Goal: Communication & Community: Answer question/provide support

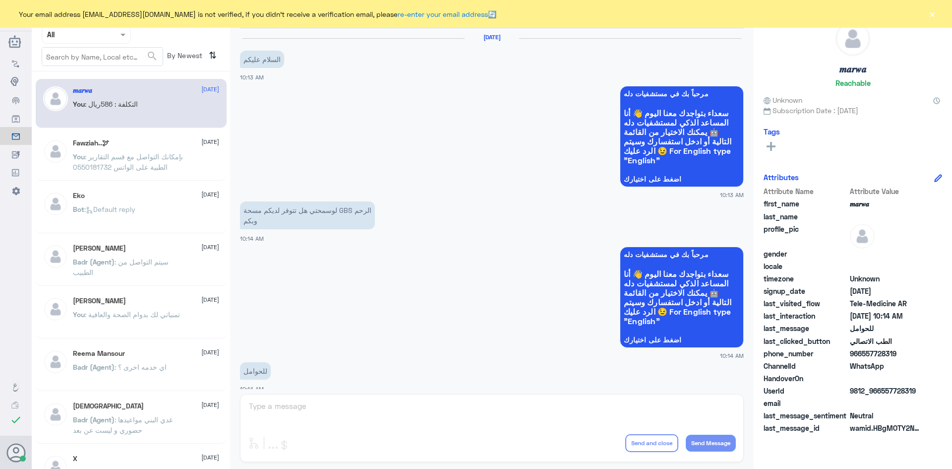
scroll to position [501, 0]
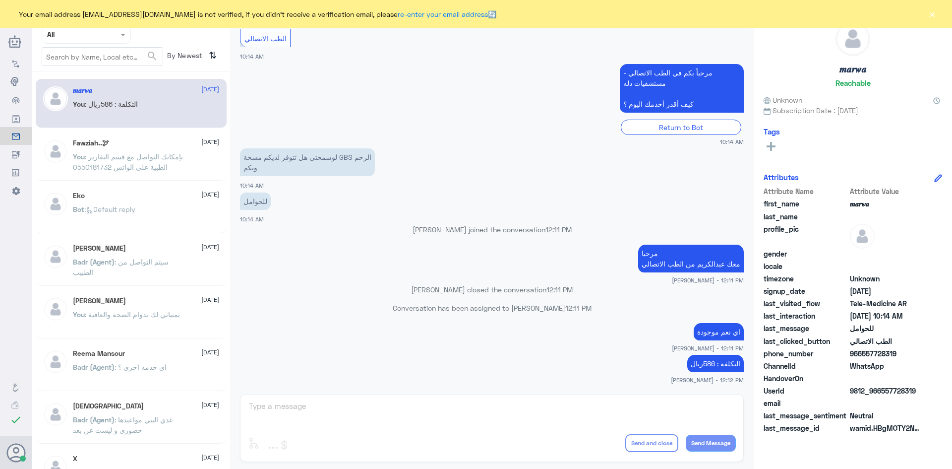
click at [929, 15] on button "×" at bounding box center [932, 14] width 10 height 10
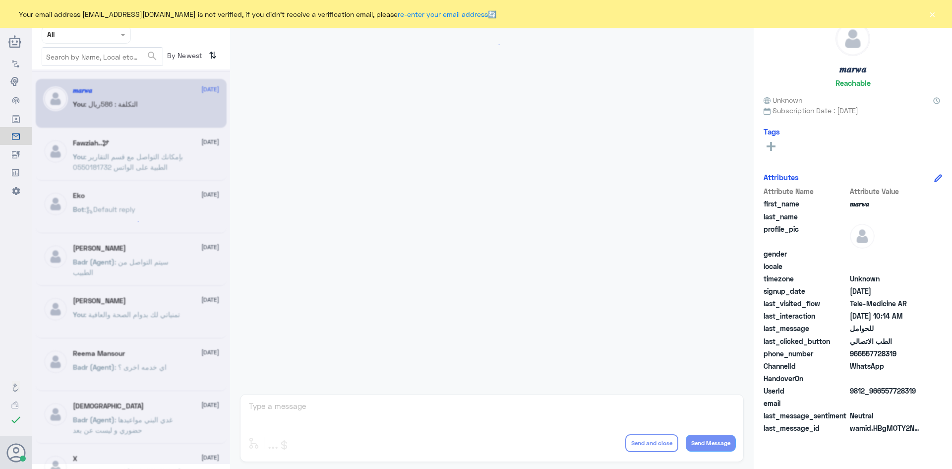
scroll to position [501, 0]
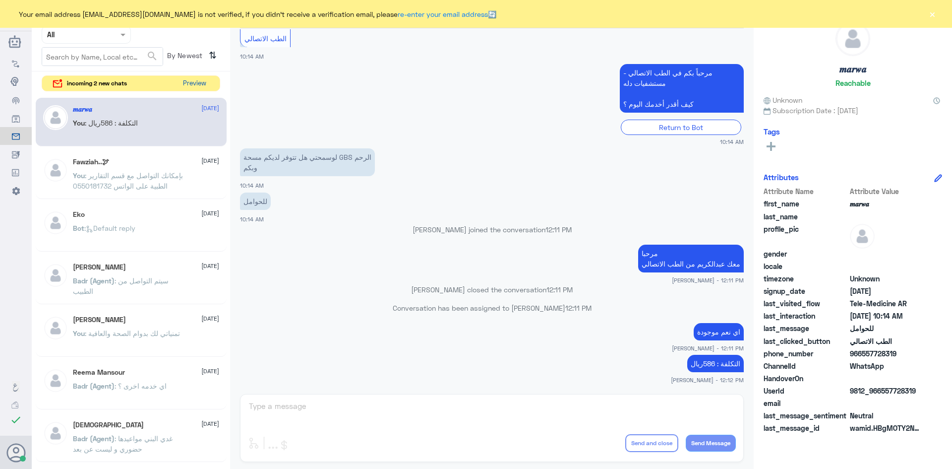
click at [197, 87] on button "Preview" at bounding box center [194, 83] width 31 height 15
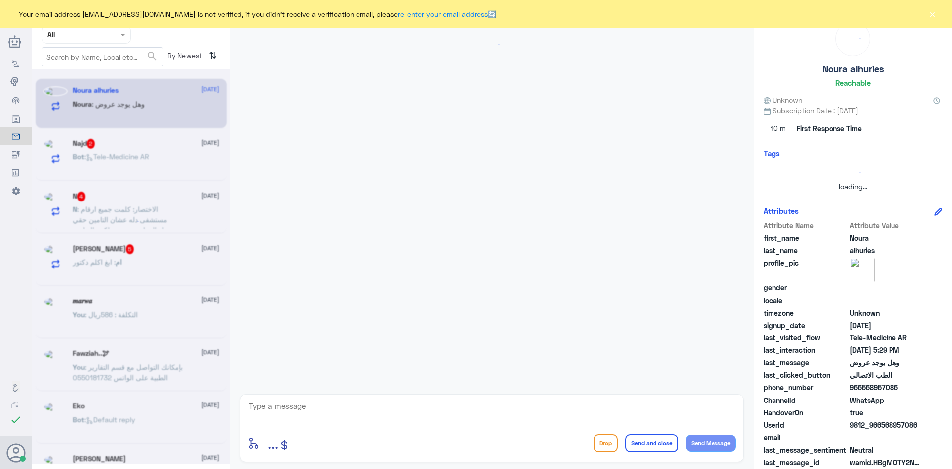
scroll to position [20, 0]
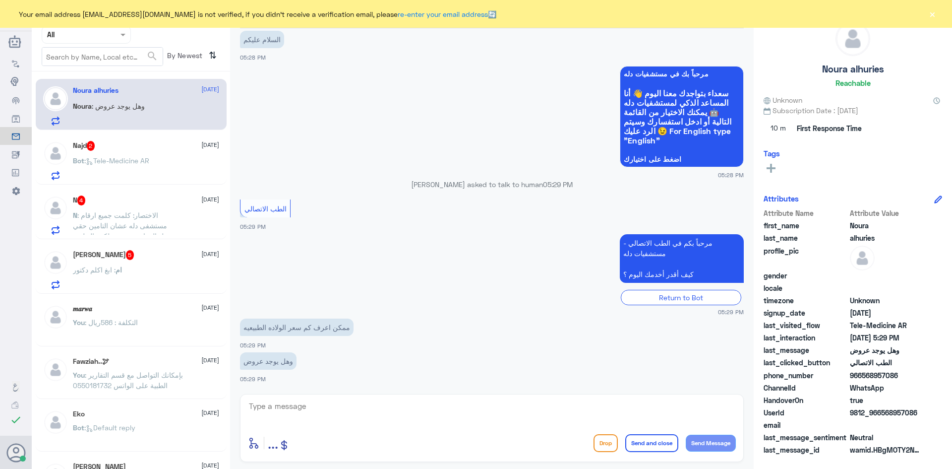
click at [316, 417] on textarea at bounding box center [492, 411] width 488 height 24
paste textarea "مرحبا معك عبدالكريم من الطب الاتصالي"
type textarea "مرحبا معك عبدالكريم من الطب الاتصالي"
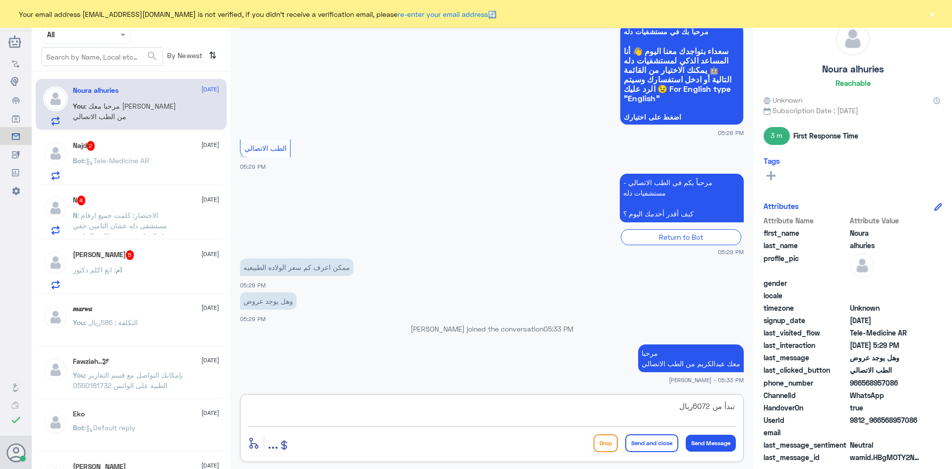
type textarea "تبدأ من 6072ريال"
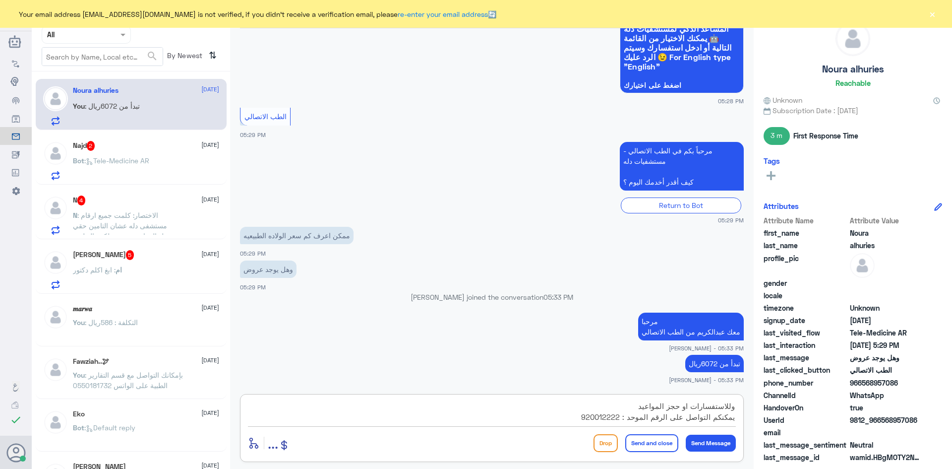
type textarea "وللاستفسارات او حجز المواعيد يمكنكم التواصل على الرقم الموحد : 920012222"
click at [657, 441] on button "Send and close" at bounding box center [651, 443] width 53 height 18
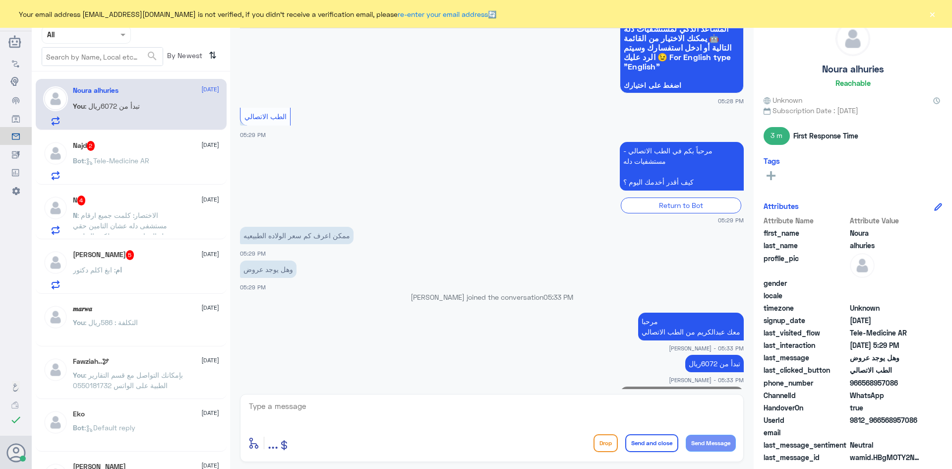
scroll to position [146, 0]
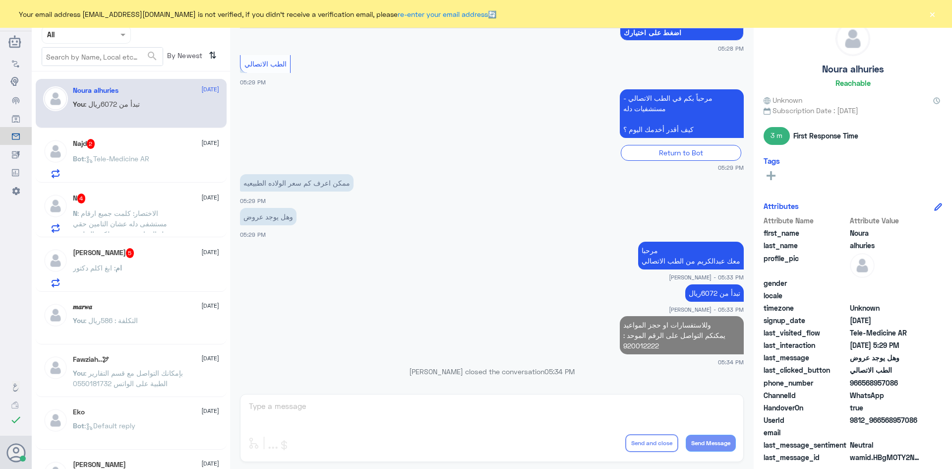
click at [139, 145] on div "Najd 2 7 September" at bounding box center [146, 144] width 146 height 10
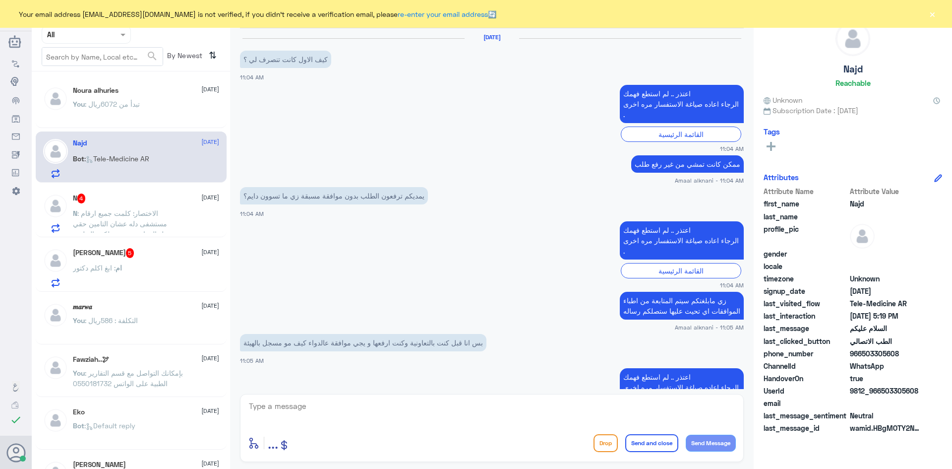
scroll to position [557, 0]
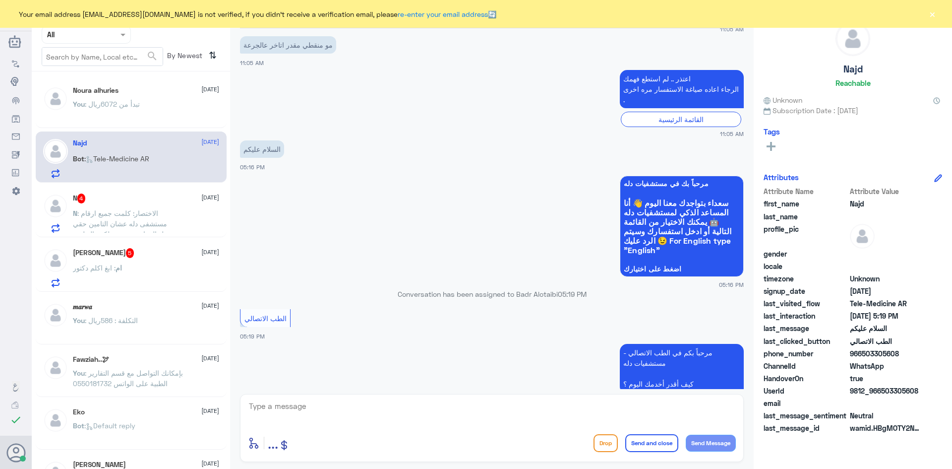
click at [345, 394] on div "enter flow name ... Drop Send and close Send Message" at bounding box center [492, 428] width 504 height 68
click at [333, 411] on textarea at bounding box center [492, 411] width 488 height 24
paste textarea "مرحبا معك عبدالكريم من الطب الاتصالي"
type textarea "مرحبا معك عبدالكريم من الطب الاتصالي"
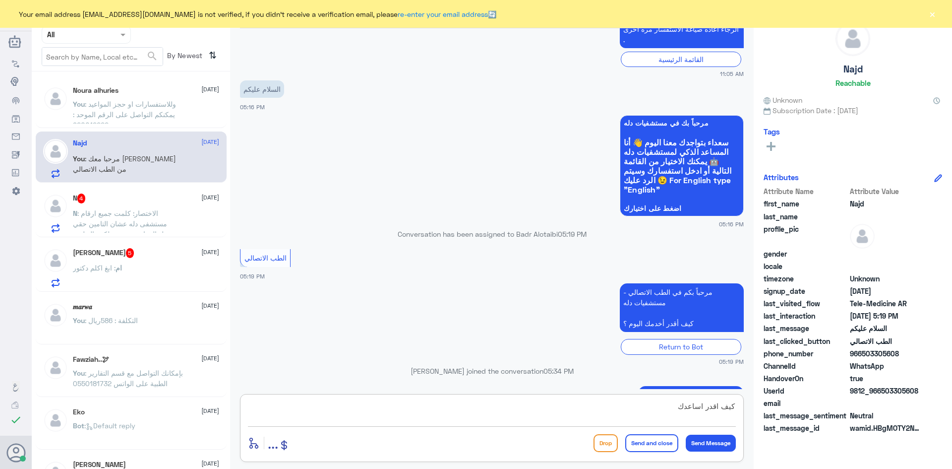
type textarea "كيف اقدر اساعدك"
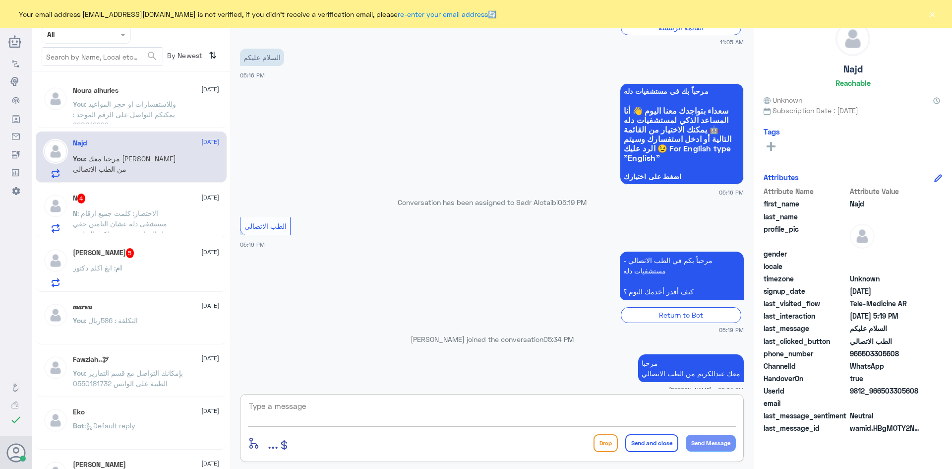
click at [176, 218] on p "N : الاختصار: كلمت جميع ارقام مستشفى دله عشان التامين حقي يشمل المواعيد عن بعد …" at bounding box center [129, 220] width 112 height 25
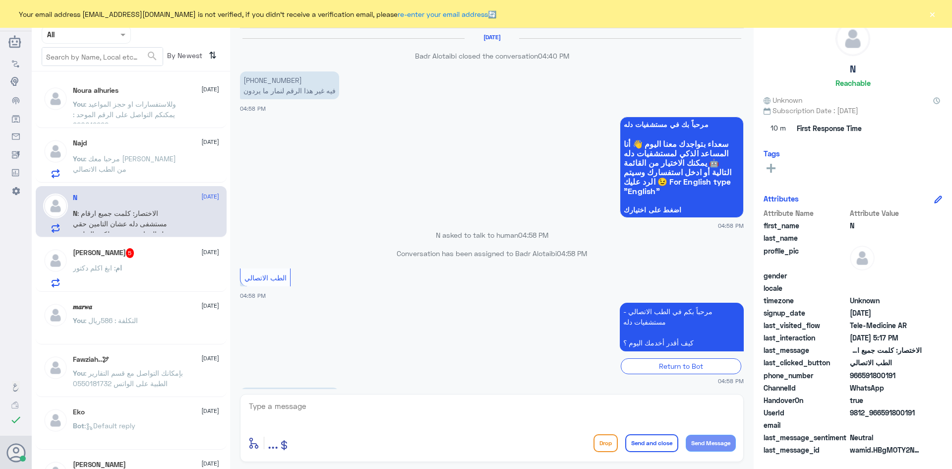
scroll to position [523, 0]
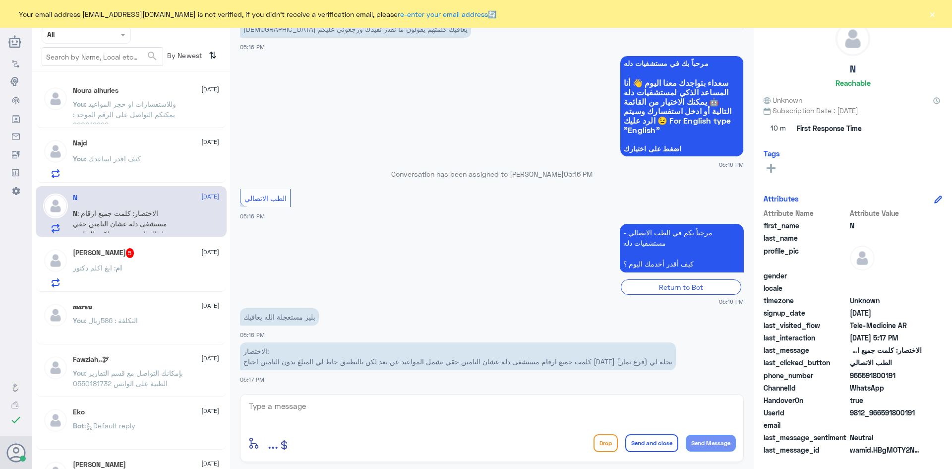
click at [417, 396] on div "enter flow name ... Drop Send and close Send Message" at bounding box center [492, 428] width 504 height 68
click at [348, 406] on textarea at bounding box center [492, 411] width 488 height 24
paste textarea "مرحبا معك عبدالكريم من الطب الاتصالي"
type textarea "مرحبا معك عبدالكريم من الطب الاتصالي"
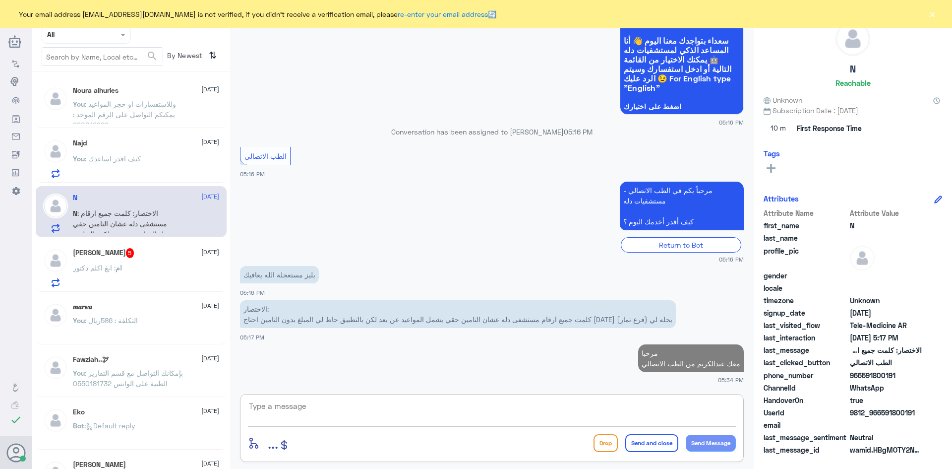
scroll to position [563, 0]
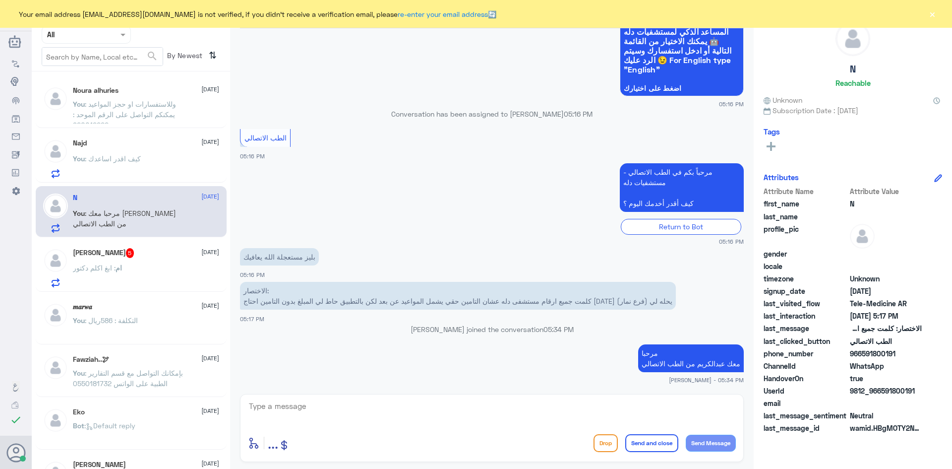
drag, startPoint x: 916, startPoint y: 391, endPoint x: 882, endPoint y: 392, distance: 34.2
click at [882, 392] on span "9812_966591800191" at bounding box center [886, 390] width 72 height 10
copy span "591800191"
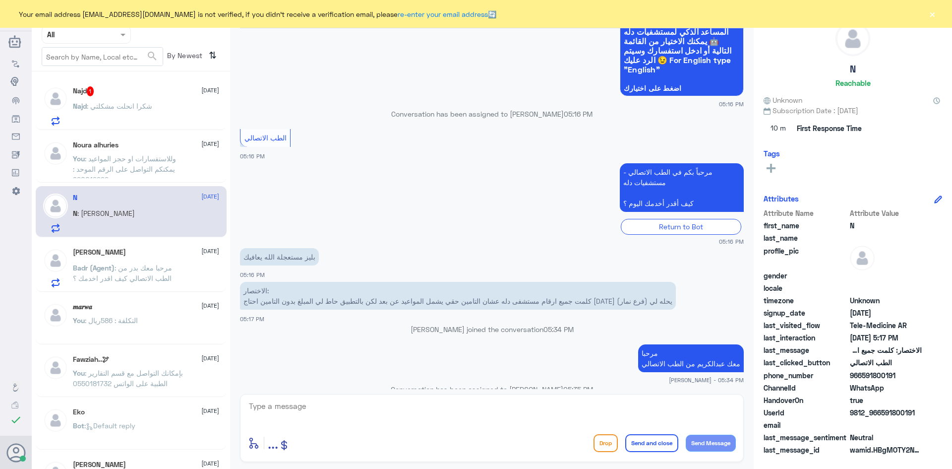
scroll to position [615, 0]
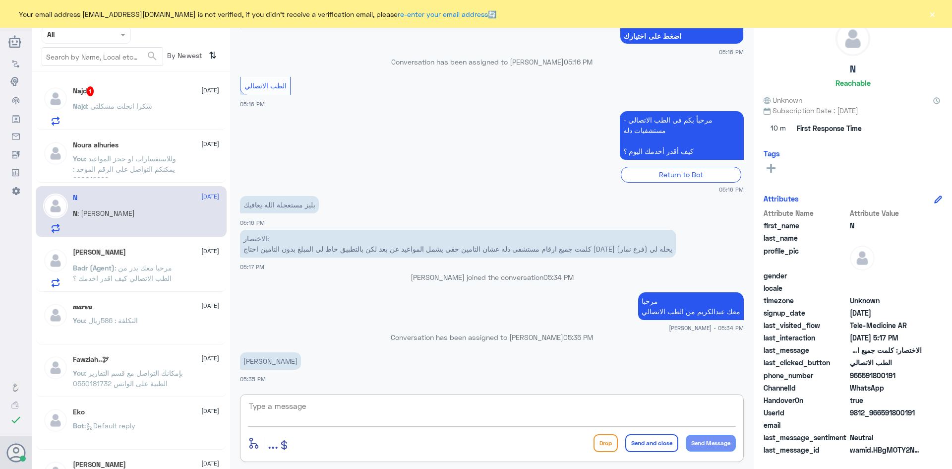
click at [428, 405] on textarea at bounding box center [492, 411] width 488 height 24
type textarea "مبين عندي ان تأمينك يغطي ومافيه اي مشكلة على ملف نوف السهلي"
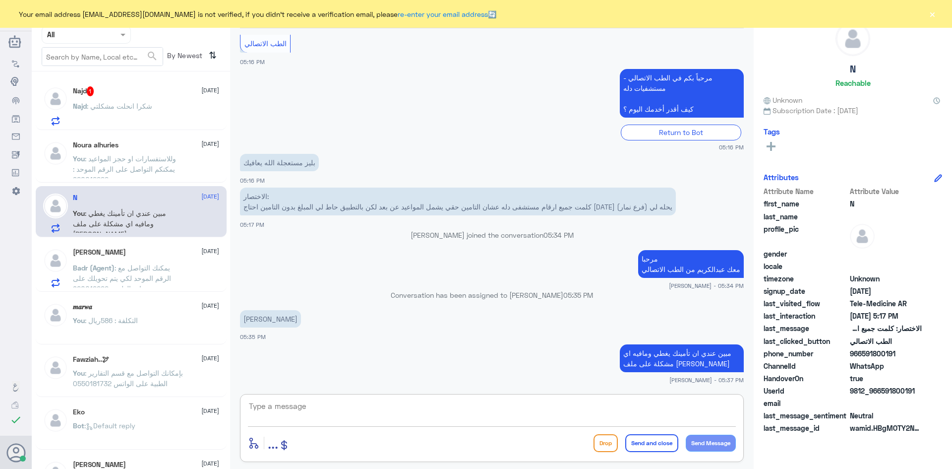
click at [150, 97] on div "Najd 1 7 September Najd : شكرا انحلت مشكلتي" at bounding box center [146, 105] width 146 height 39
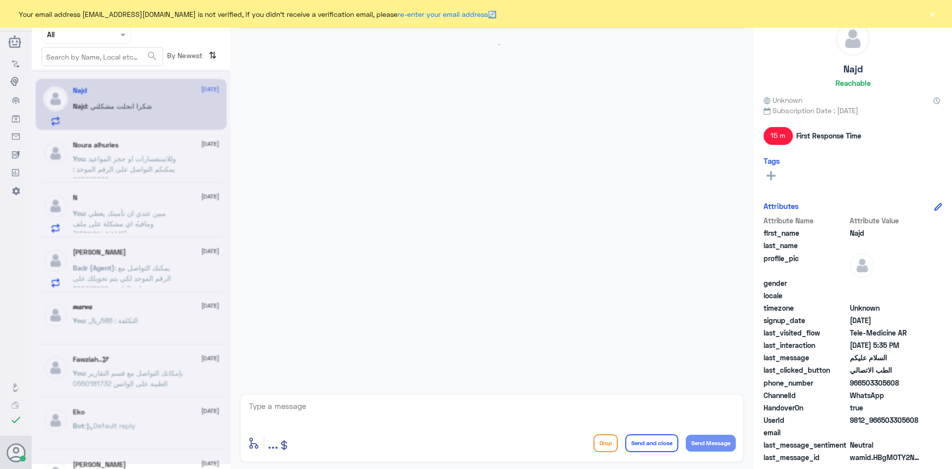
scroll to position [481, 0]
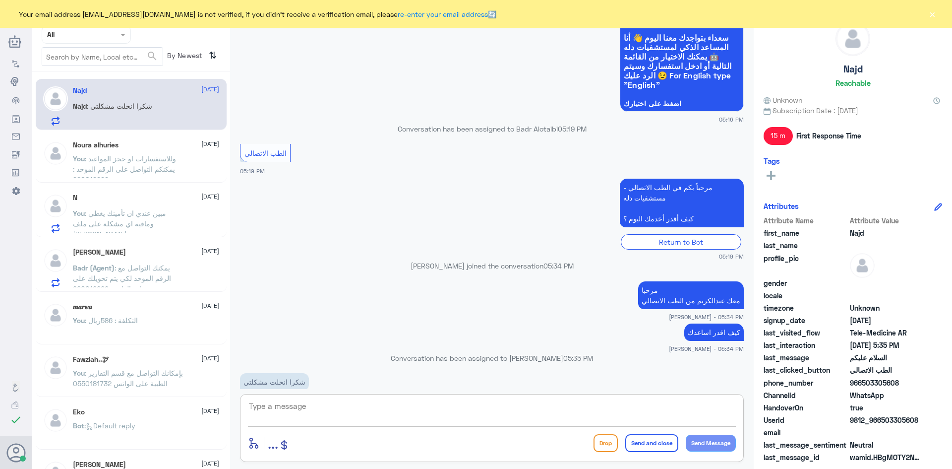
click at [379, 405] on textarea at bounding box center [492, 411] width 488 height 24
type textarea "العفو وتمنياتنا لك بدوام الصحة والعافية"
click at [637, 441] on button "Send and close" at bounding box center [651, 443] width 53 height 18
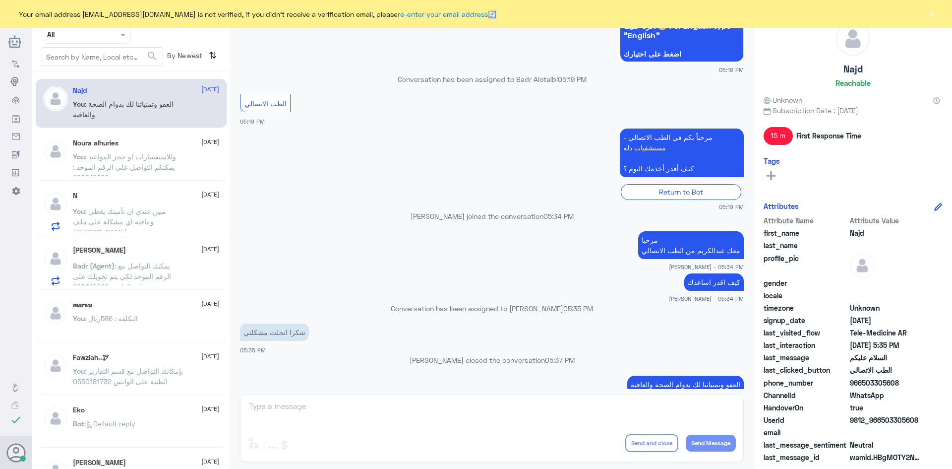
click at [155, 205] on div "N 7 September You : مبين عندي ان تأمينك يغطي ومافيه اي مشكلة على ملف نوف السهلي" at bounding box center [146, 210] width 146 height 39
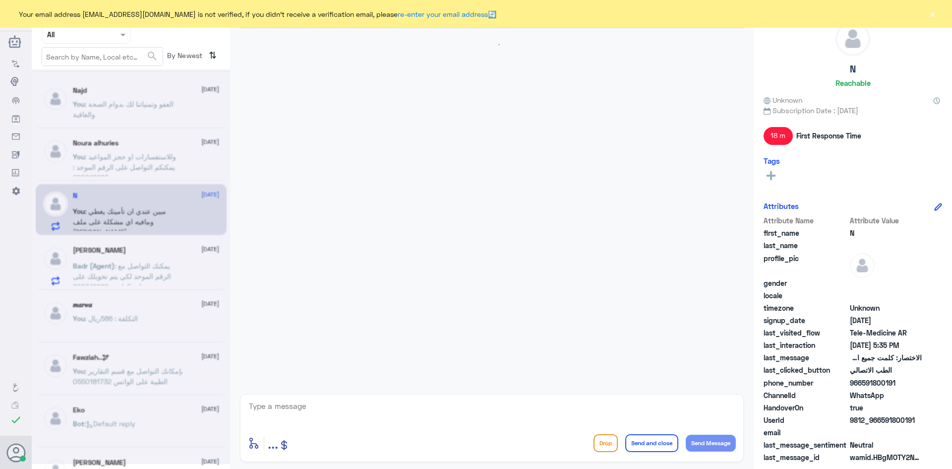
scroll to position [460, 0]
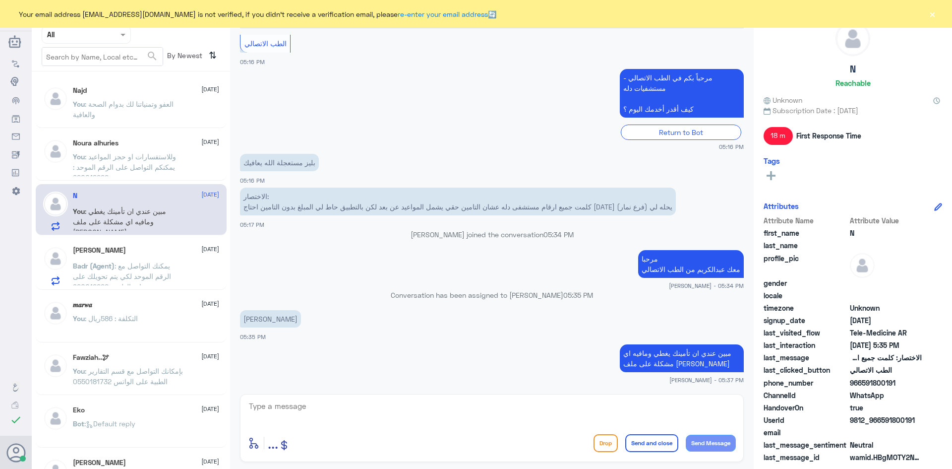
drag, startPoint x: 919, startPoint y: 422, endPoint x: 882, endPoint y: 424, distance: 37.3
click at [882, 424] on span "9812_966591800191" at bounding box center [886, 420] width 72 height 10
copy span "591800191"
click at [153, 148] on div "Noura alhuries 7 September You : وللاستفسارات او حجز المواعيد يمكنكم التواصل عل…" at bounding box center [146, 157] width 146 height 37
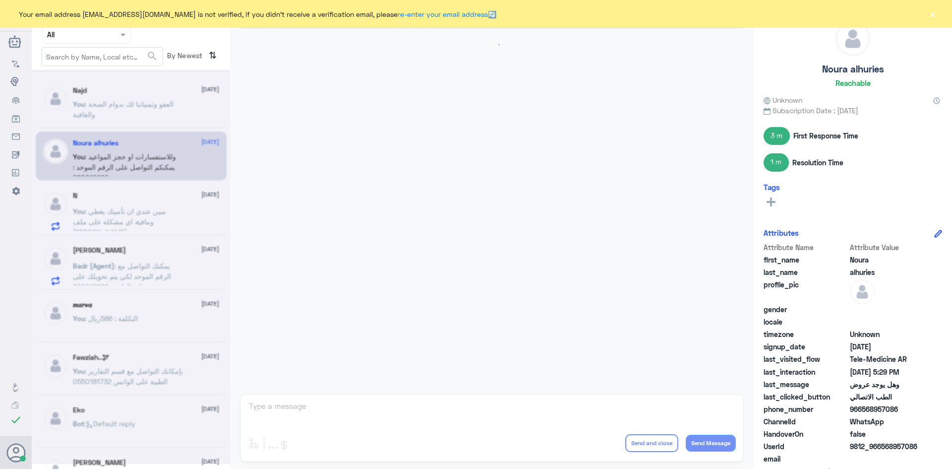
scroll to position [182, 0]
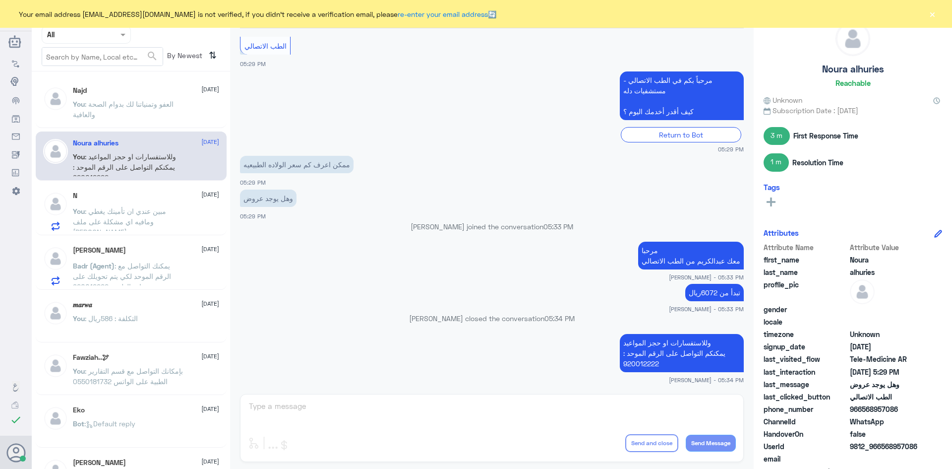
click at [147, 104] on span ": العفو وتمنياتنا لك بدوام الصحة والعافية" at bounding box center [123, 109] width 101 height 19
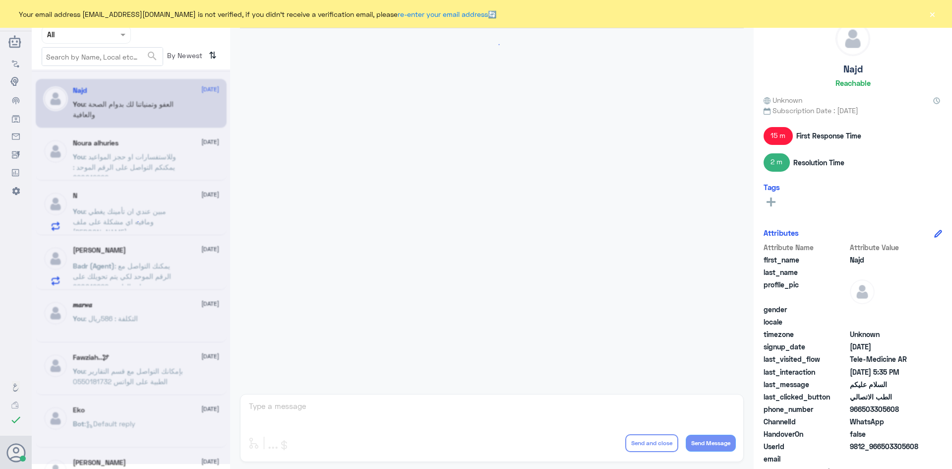
scroll to position [444, 0]
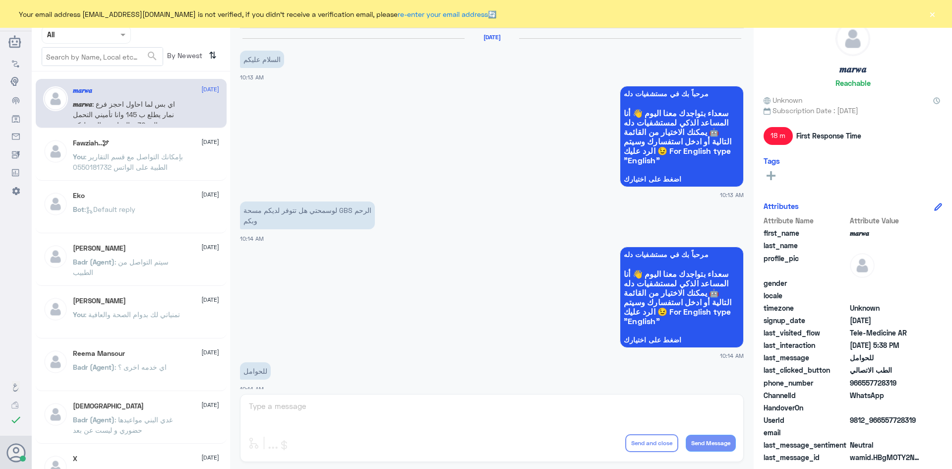
scroll to position [501, 0]
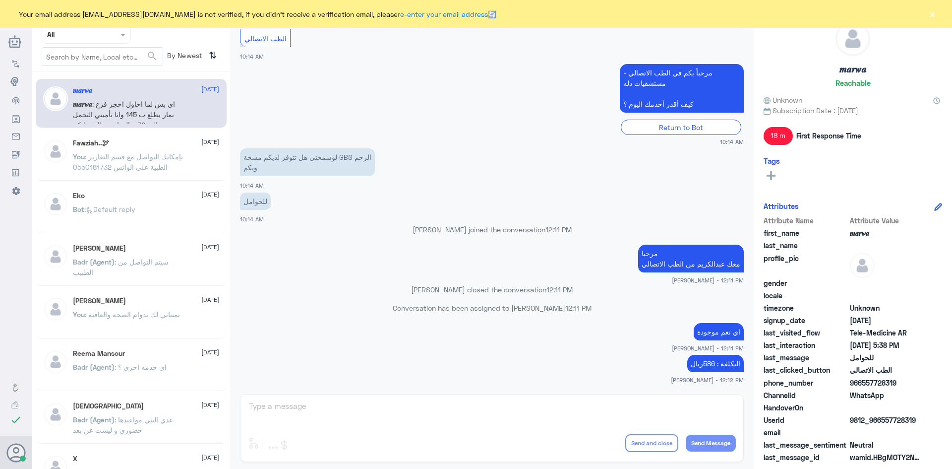
click at [600, 402] on div "عبدالكريم الموسى Human Handover 2 Sep 2025 السلام عليكم 10:13 AM مرحباً بك في م…" at bounding box center [492, 236] width 524 height 472
click at [124, 34] on span at bounding box center [122, 35] width 5 height 2
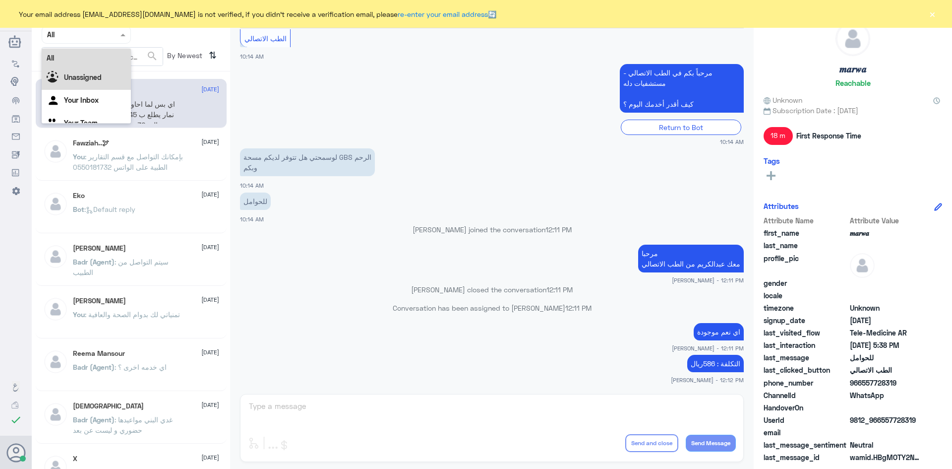
click at [83, 81] on b "Unassigned" at bounding box center [83, 77] width 38 height 8
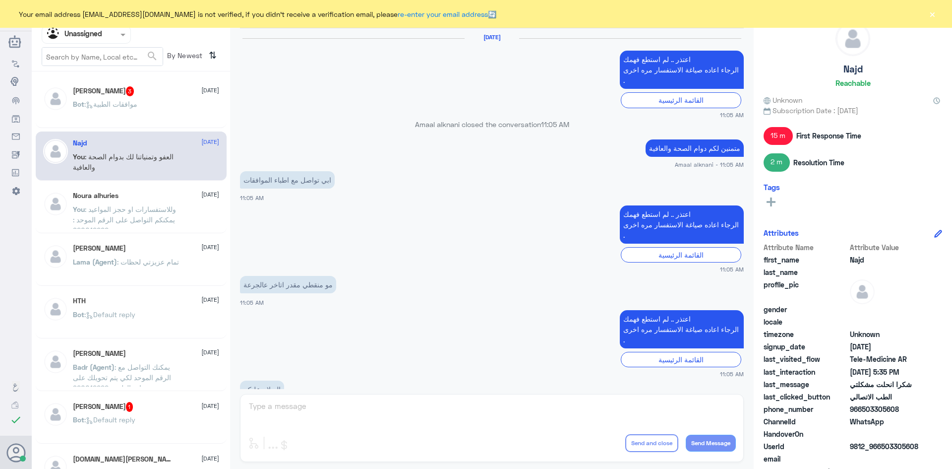
scroll to position [444, 0]
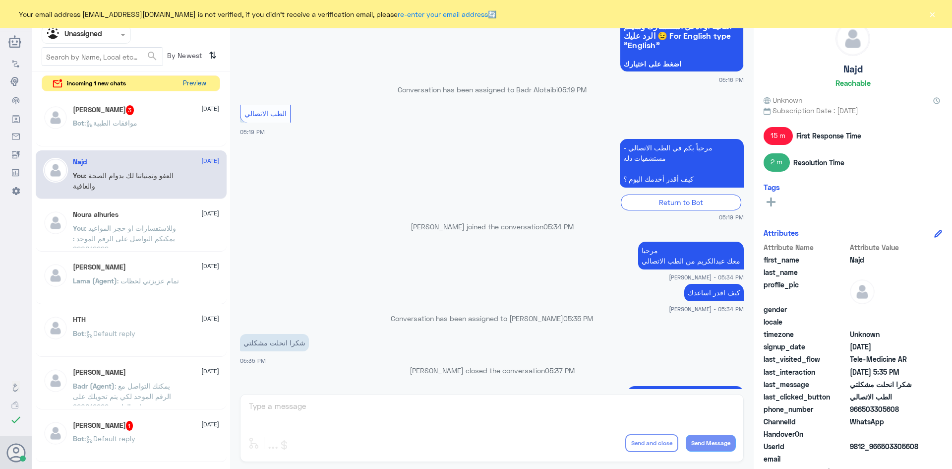
click at [189, 82] on button "Preview" at bounding box center [194, 83] width 31 height 15
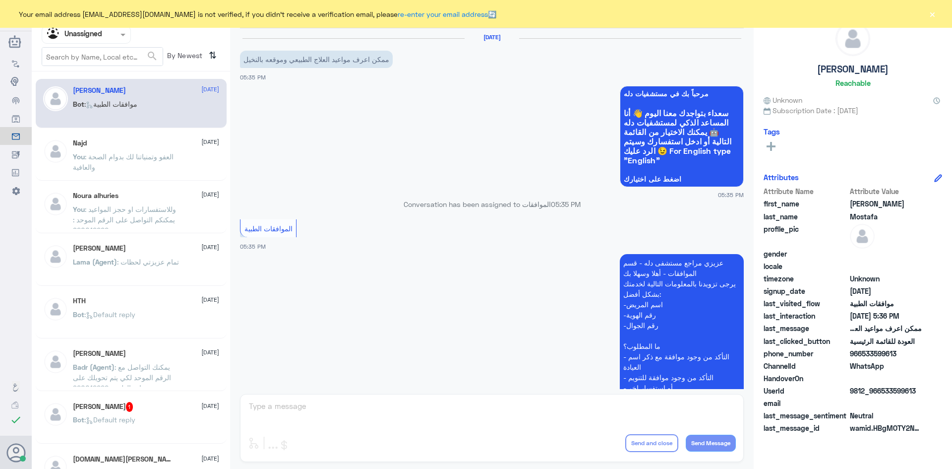
scroll to position [220, 0]
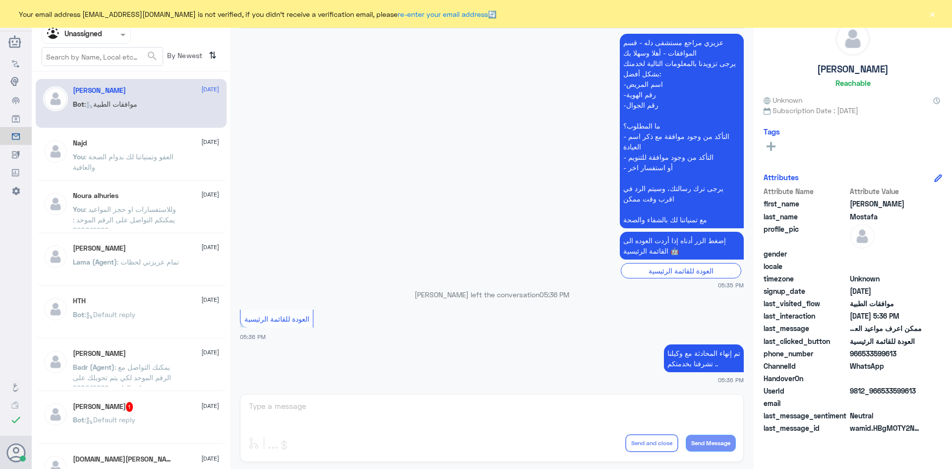
click at [168, 155] on span ": العفو وتمنياتنا لك بدوام الصحة والعافية" at bounding box center [123, 161] width 101 height 19
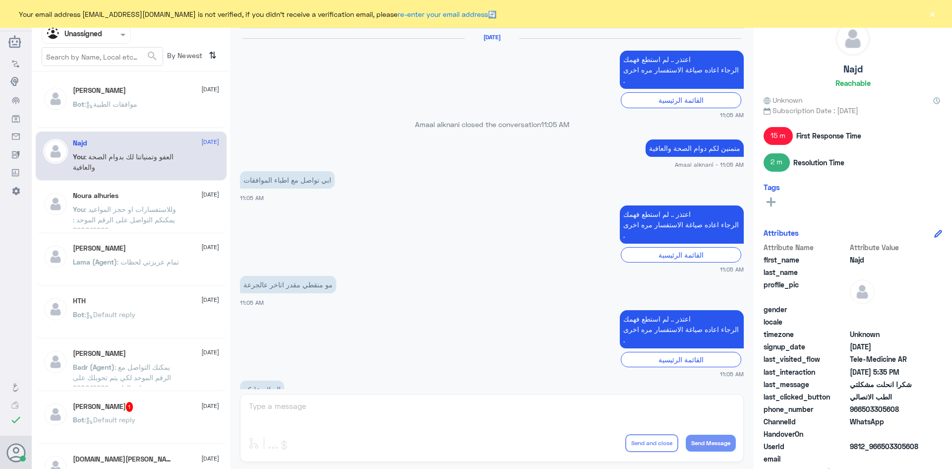
scroll to position [444, 0]
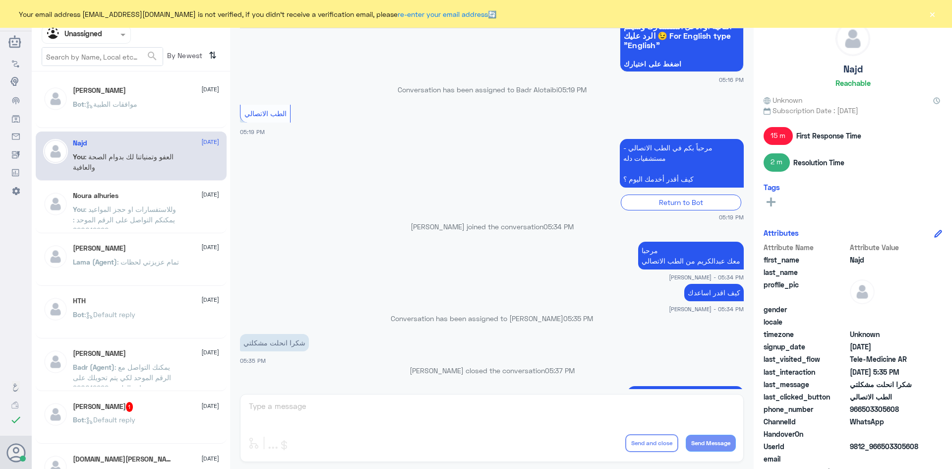
click at [161, 215] on p "You : وللاستفسارات او حجز المواعيد يمكنكم التواصل على الرقم الموحد : 920012222" at bounding box center [129, 216] width 112 height 25
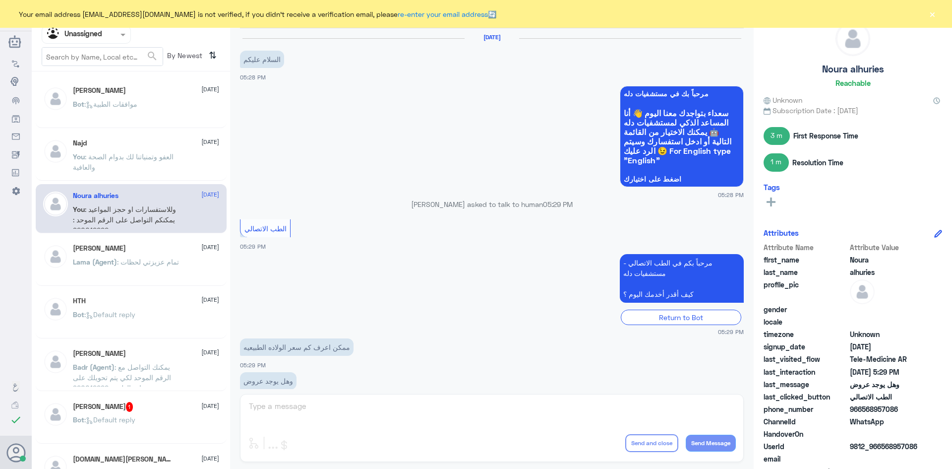
scroll to position [182, 0]
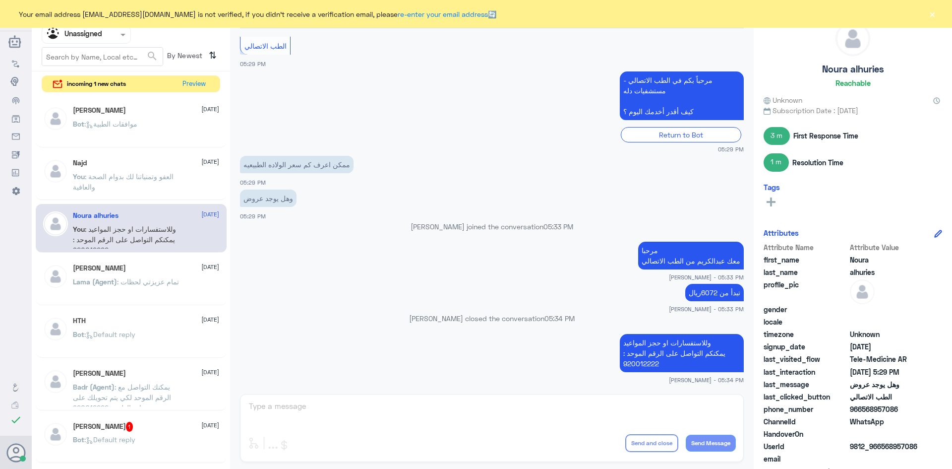
click at [156, 273] on div "ابو حمود 7 September Lama (Agent) : تمام عزيزتي لحظات" at bounding box center [146, 282] width 146 height 37
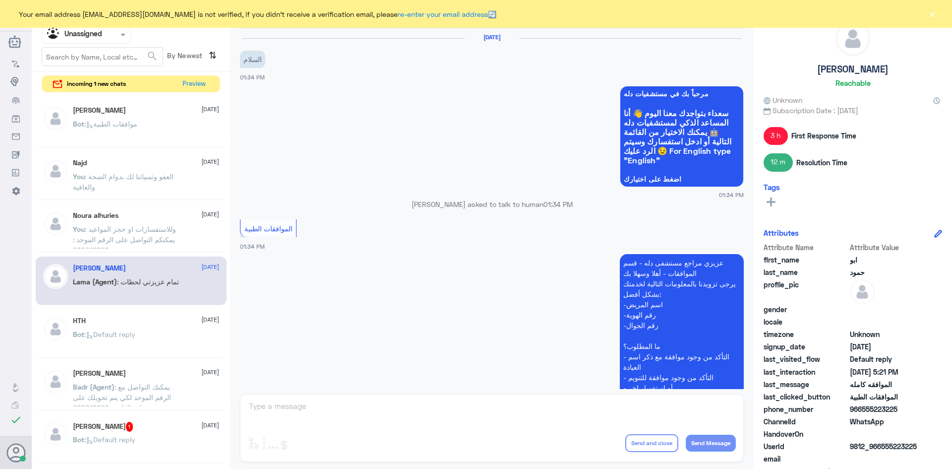
scroll to position [495, 0]
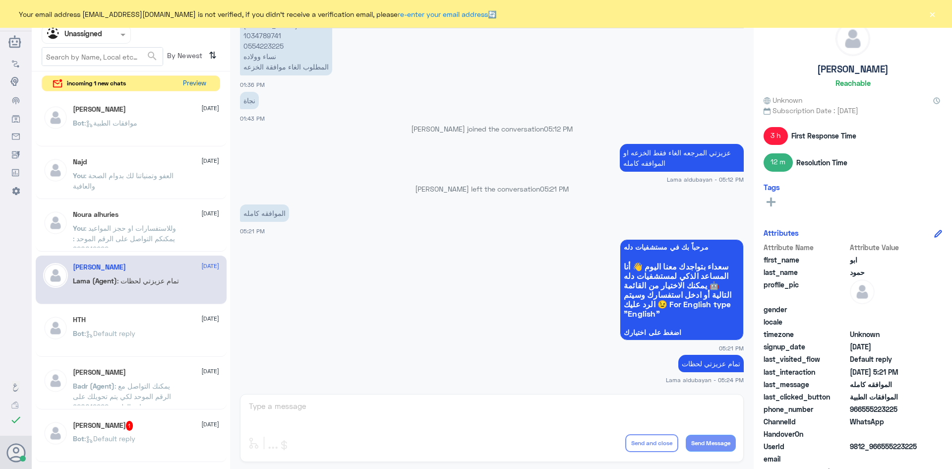
click at [193, 87] on button "Preview" at bounding box center [194, 83] width 31 height 15
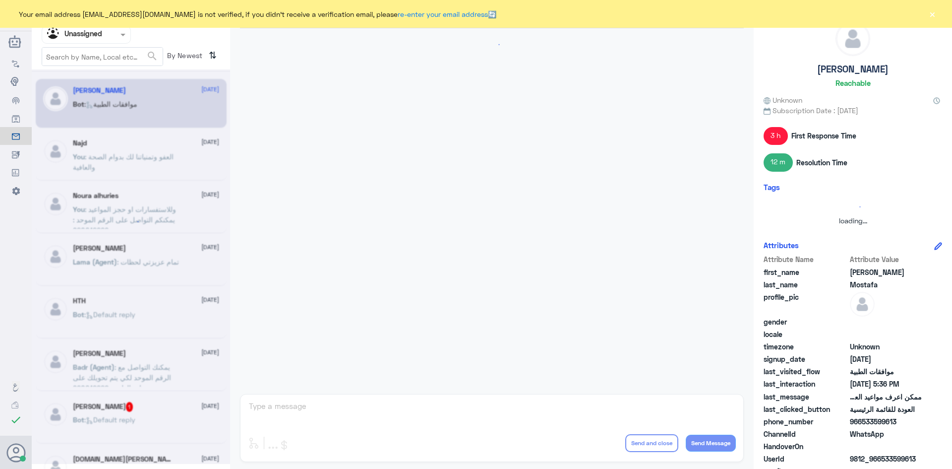
scroll to position [220, 0]
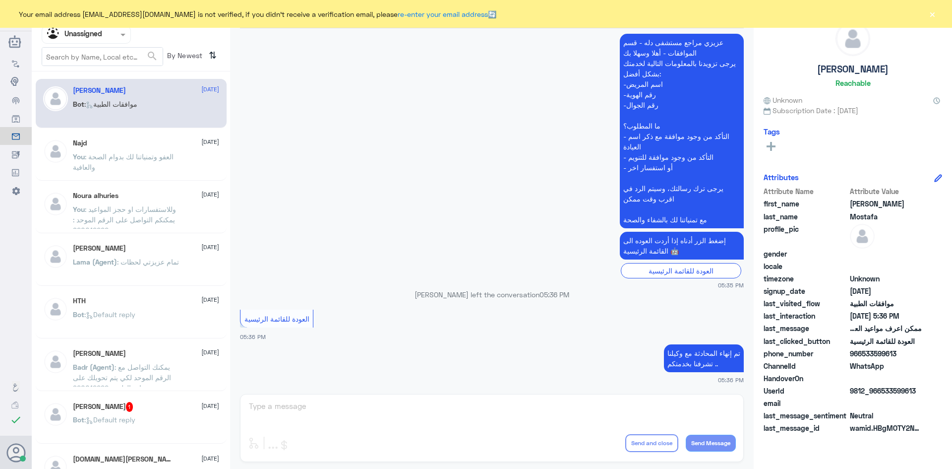
click at [149, 163] on p "You : العفو وتمنياتنا لك بدوام الصحة والعافية" at bounding box center [129, 163] width 112 height 25
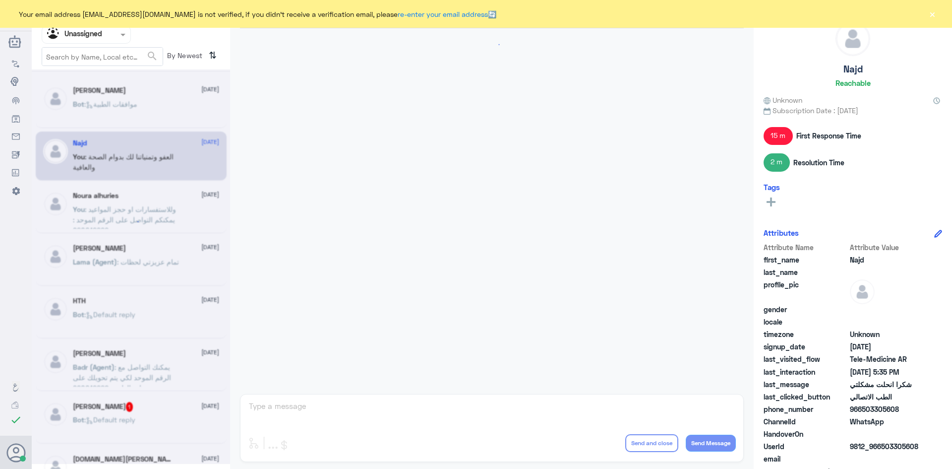
scroll to position [444, 0]
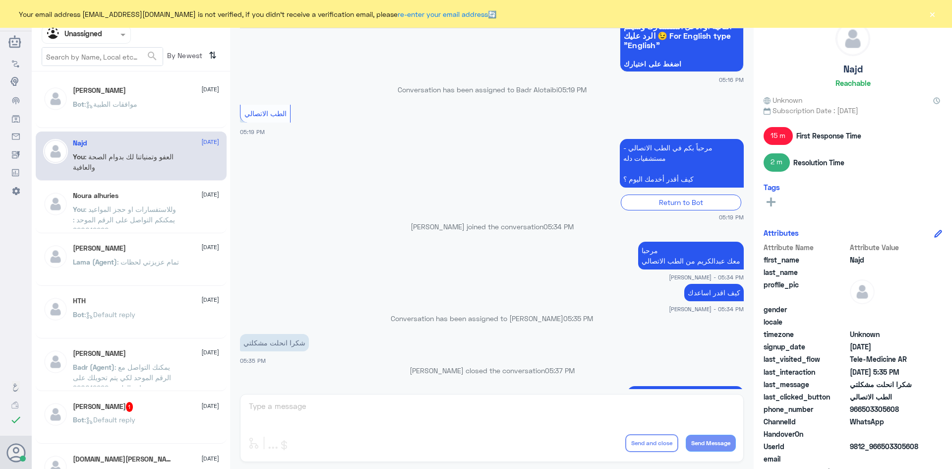
click at [147, 206] on span ": وللاستفسارات او حجز المواعيد يمكنكم التواصل على الرقم الموحد : 920012222" at bounding box center [124, 219] width 103 height 29
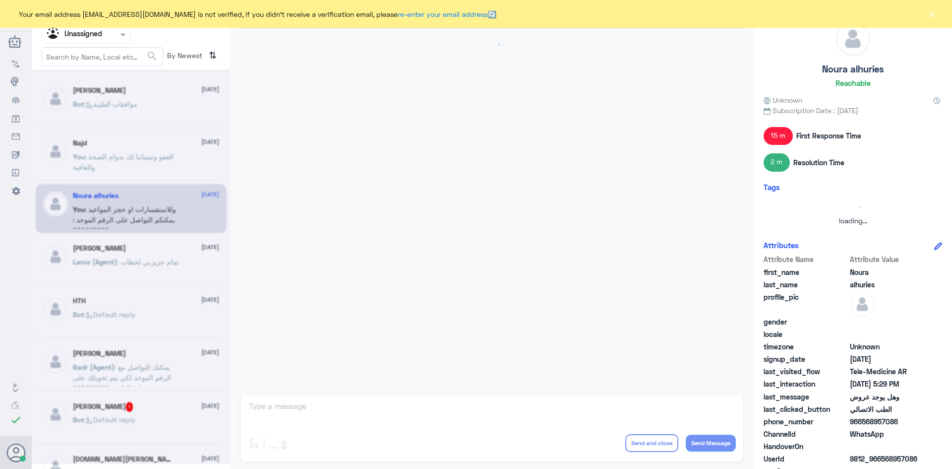
scroll to position [182, 0]
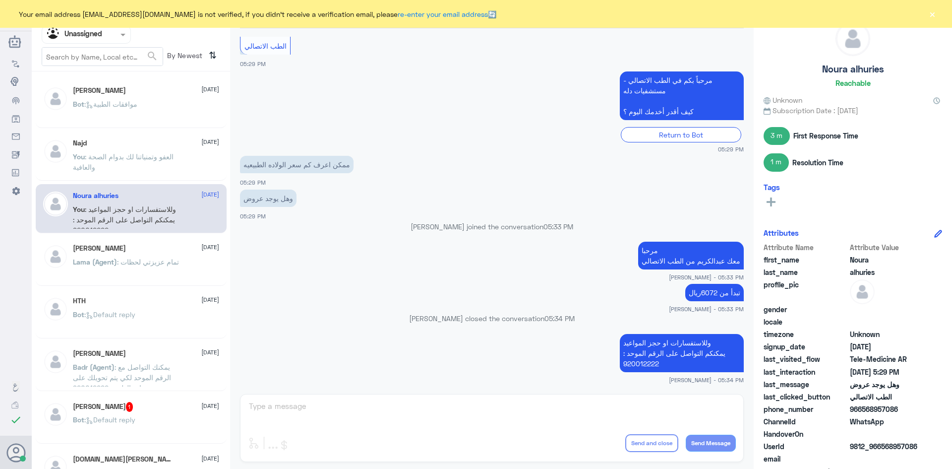
click at [135, 318] on p "Bot : Default reply" at bounding box center [104, 321] width 62 height 25
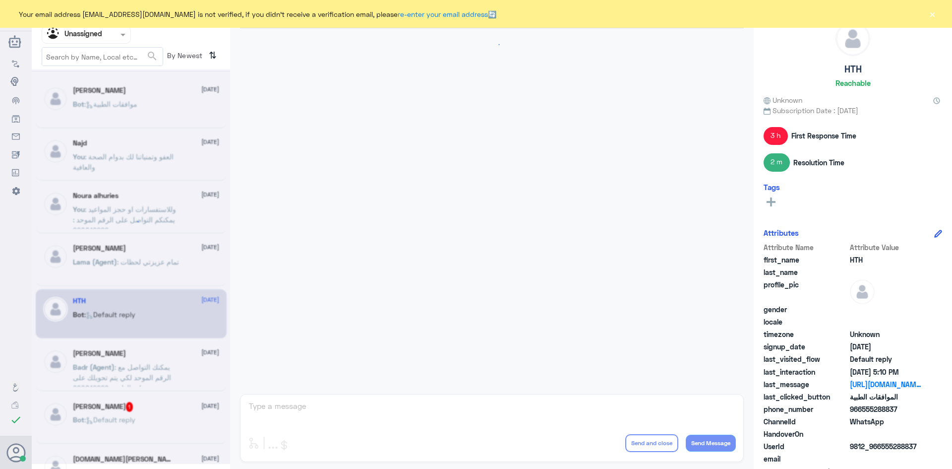
scroll to position [966, 0]
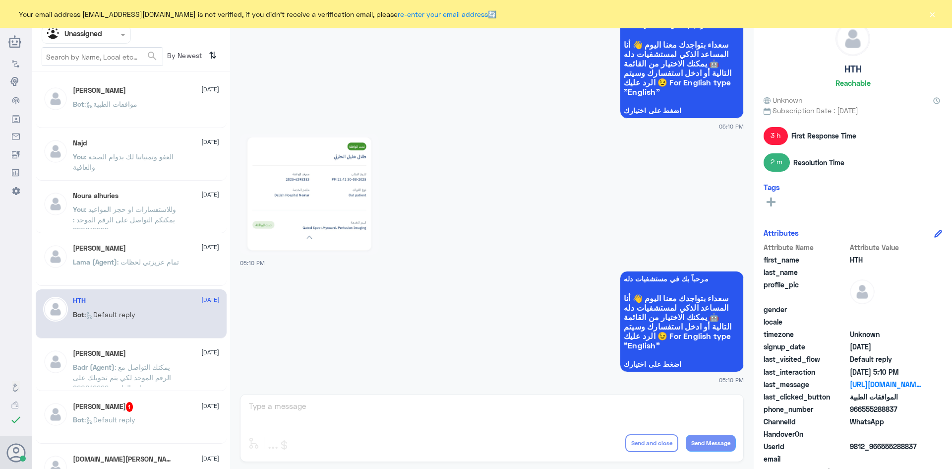
click at [142, 365] on span ": يمكنك التواصل مع الرقم الموحد لكي يتم تحويلك على عيادة الطبيب 920012222" at bounding box center [122, 376] width 98 height 29
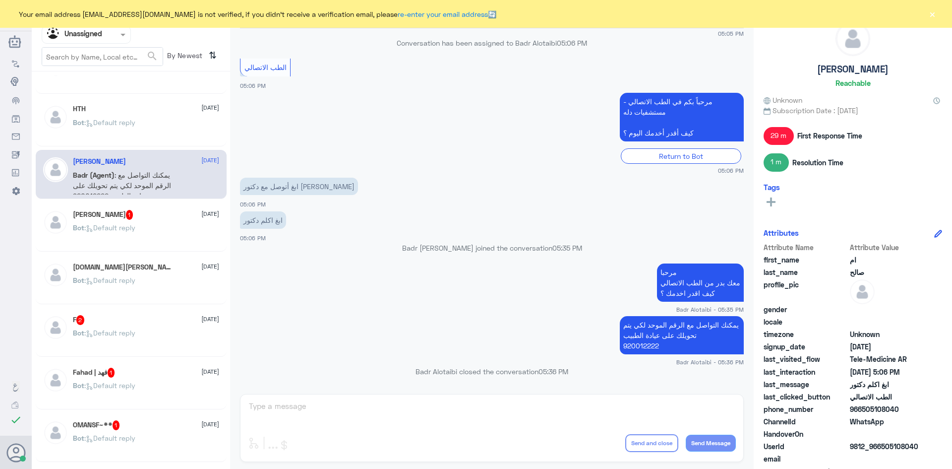
scroll to position [198, 0]
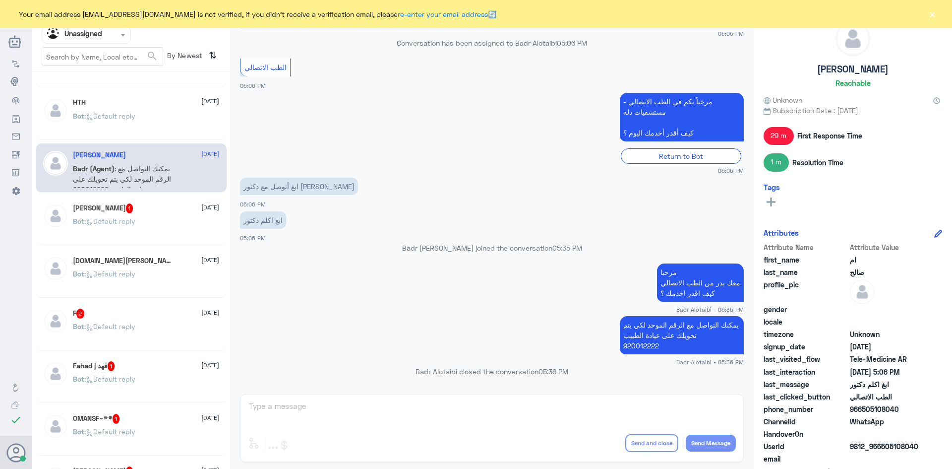
click at [149, 330] on div "Bot : Default reply" at bounding box center [146, 334] width 146 height 22
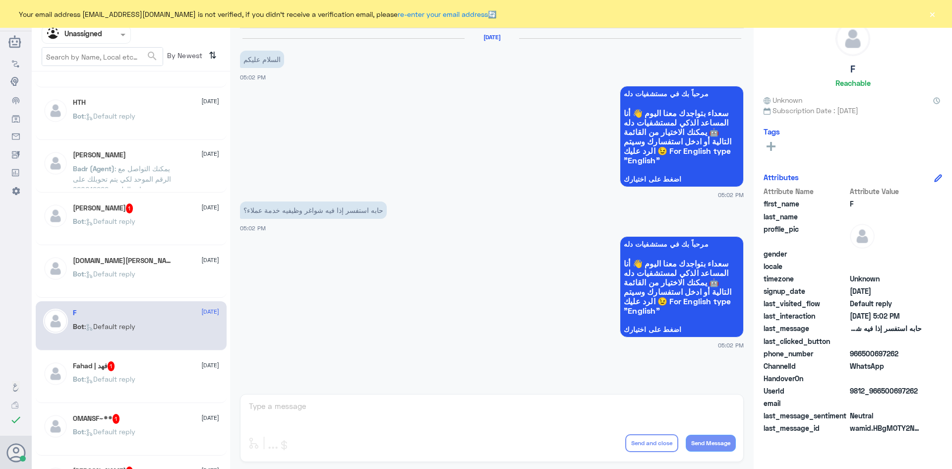
click at [155, 277] on div "Bot : Default reply" at bounding box center [146, 282] width 146 height 22
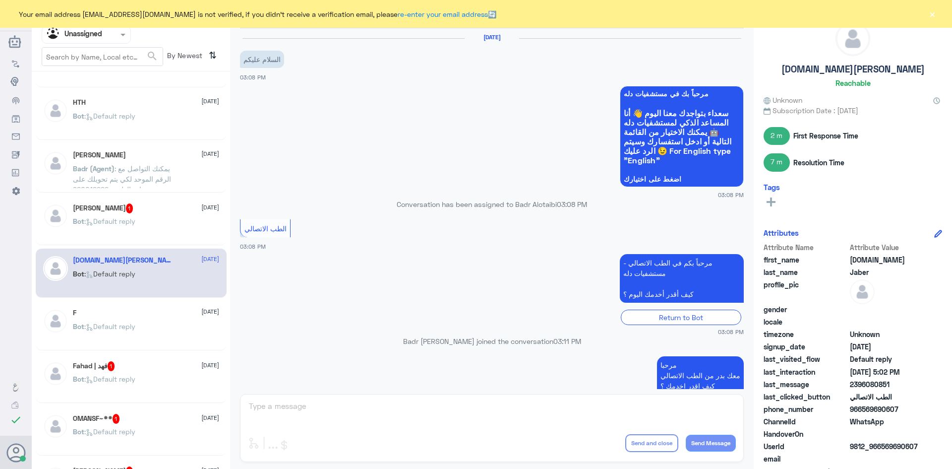
scroll to position [558, 0]
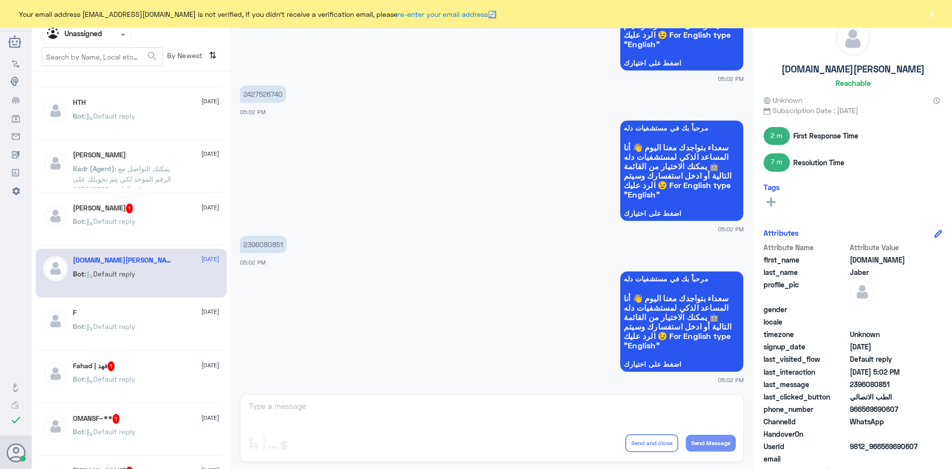
click at [152, 228] on div "Bot : Default reply" at bounding box center [146, 229] width 146 height 22
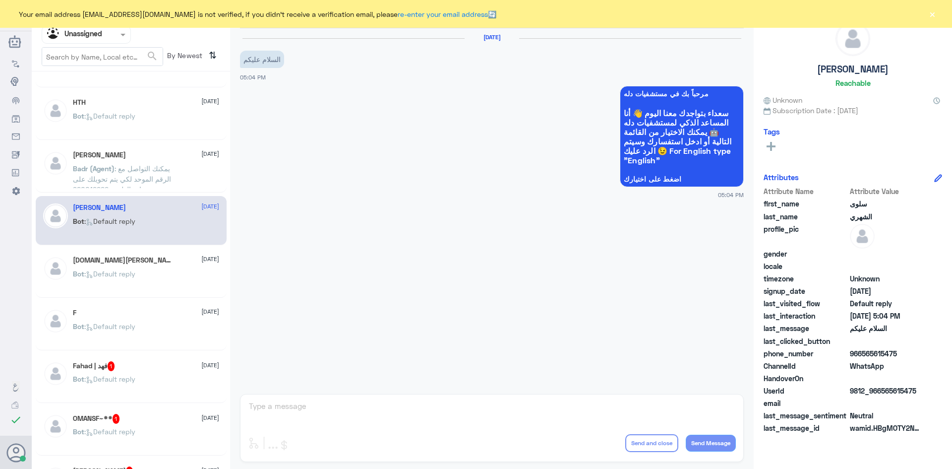
click at [157, 374] on div "Fahad | فهد 1 7 September Bot : Default reply" at bounding box center [146, 379] width 146 height 37
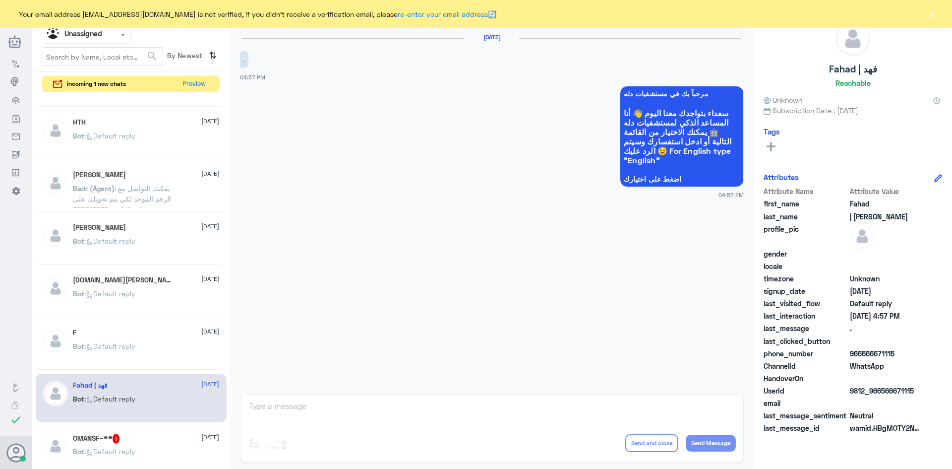
click at [163, 435] on div "OMANSF~** 1 7 September" at bounding box center [146, 438] width 146 height 10
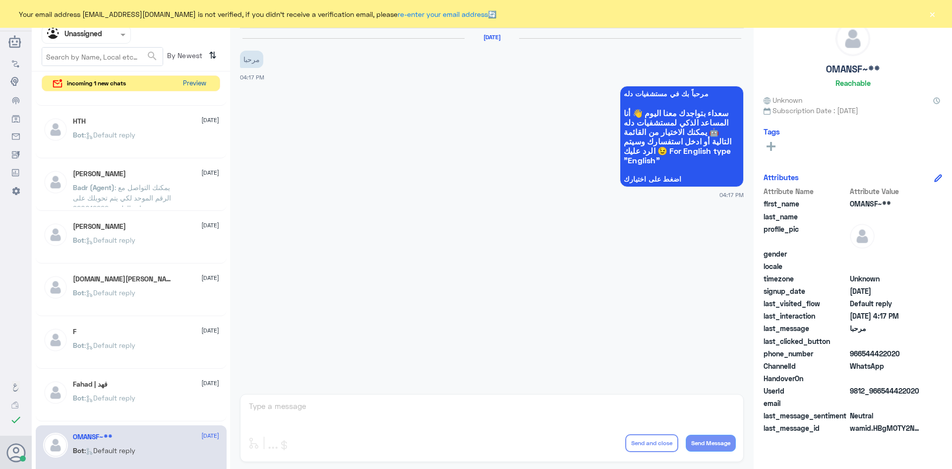
click at [199, 80] on button "Preview" at bounding box center [194, 83] width 31 height 15
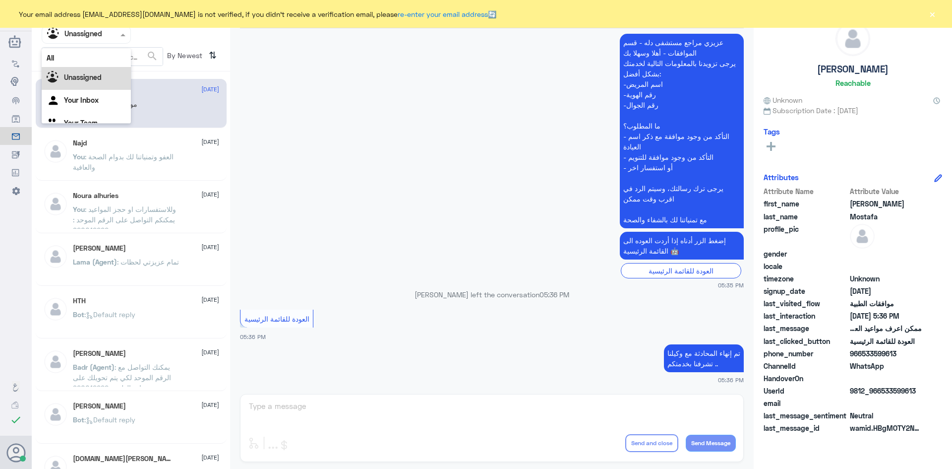
scroll to position [12, 0]
click at [124, 31] on span at bounding box center [124, 34] width 12 height 10
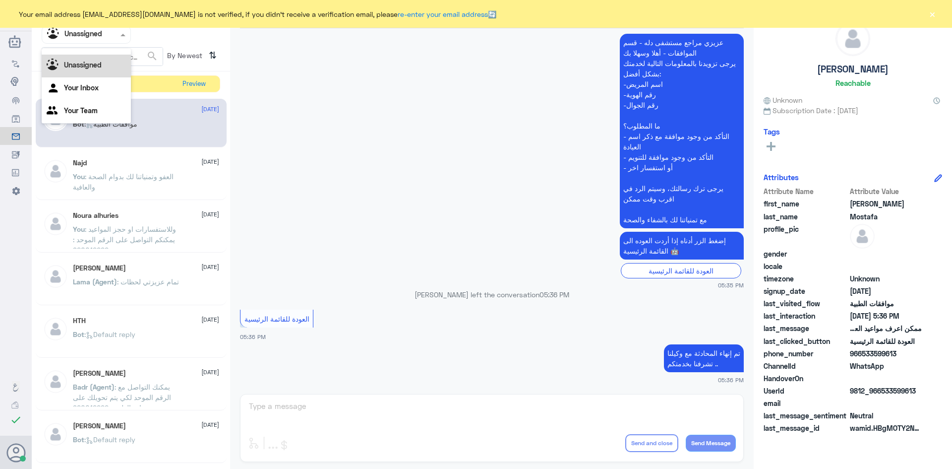
scroll to position [0, 0]
click at [91, 63] on div "All" at bounding box center [86, 58] width 89 height 18
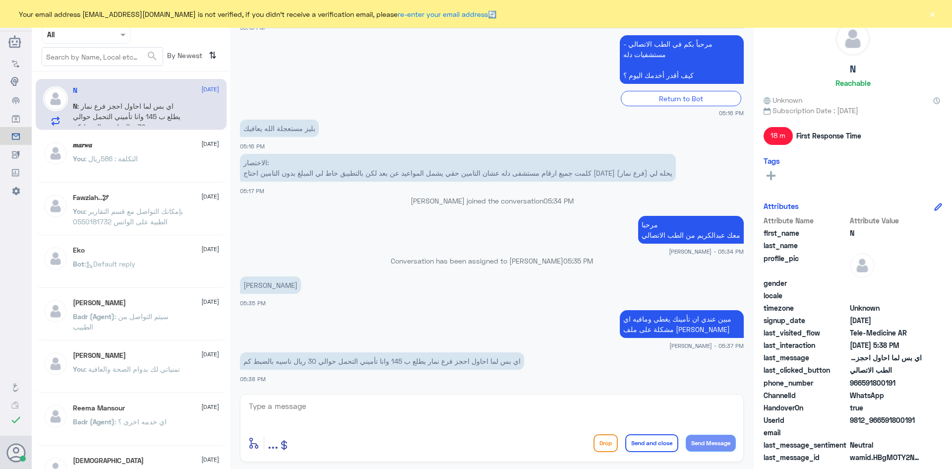
click at [365, 415] on textarea at bounding box center [492, 411] width 488 height 24
type textarea "بإمكانك التواصل مع مستشفى دله - نمار على الرقم : 054"
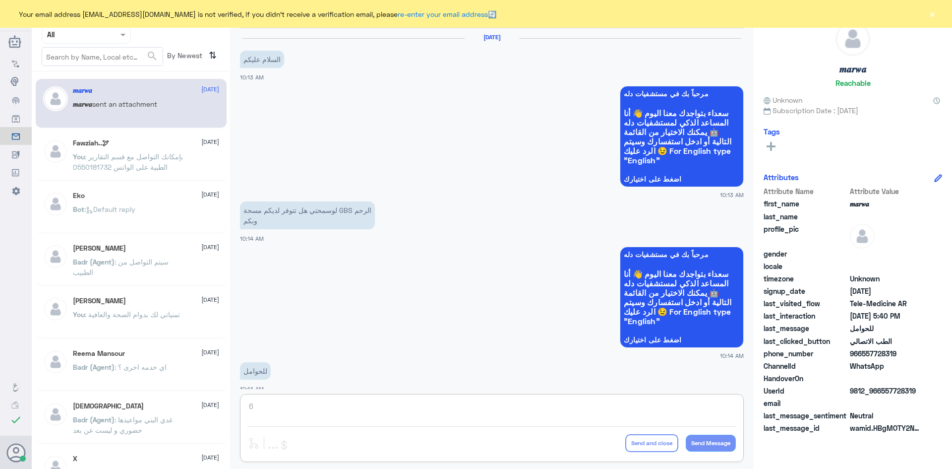
scroll to position [501, 0]
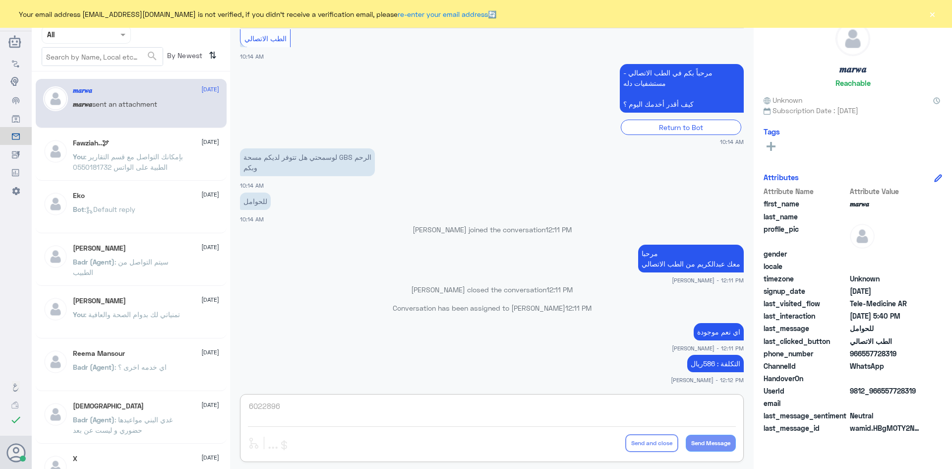
type textarea "6022896"
click at [933, 10] on button "×" at bounding box center [932, 14] width 10 height 10
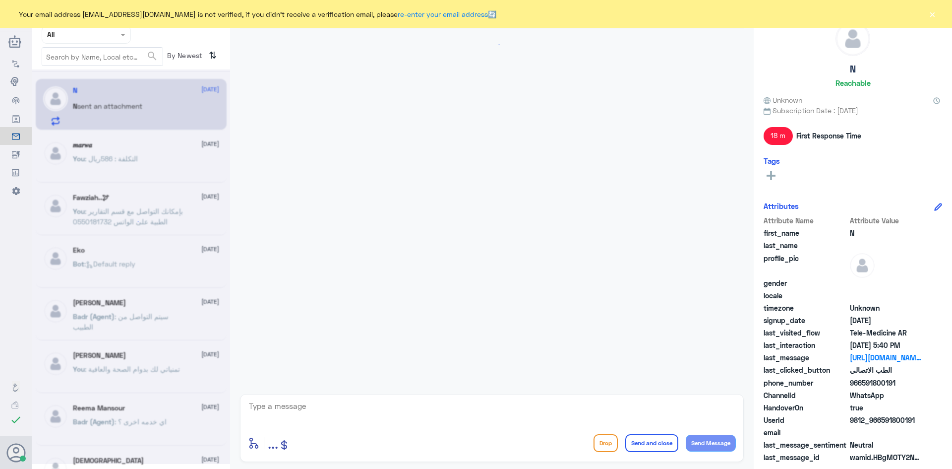
scroll to position [512, 0]
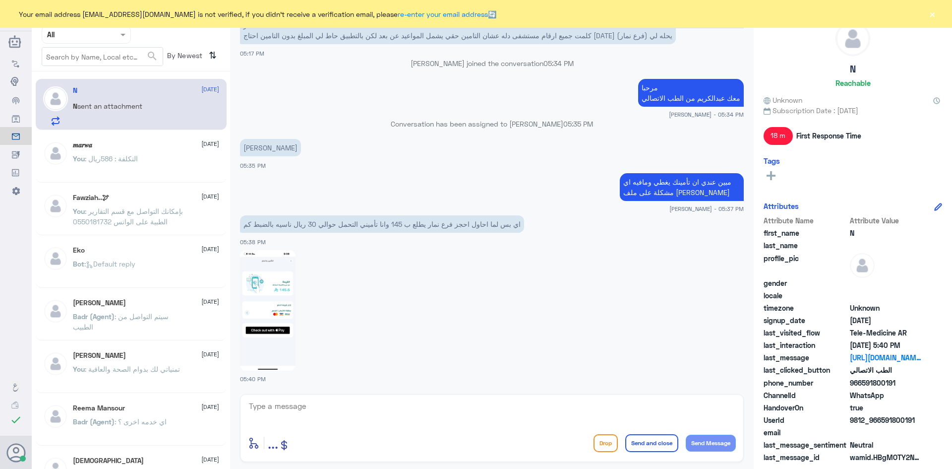
click at [308, 417] on textarea at bounding box center [492, 411] width 488 height 24
type textarea "ب"
type textarea "هل ترغبين في موعد اونلاين مع طبيب معين ؟"
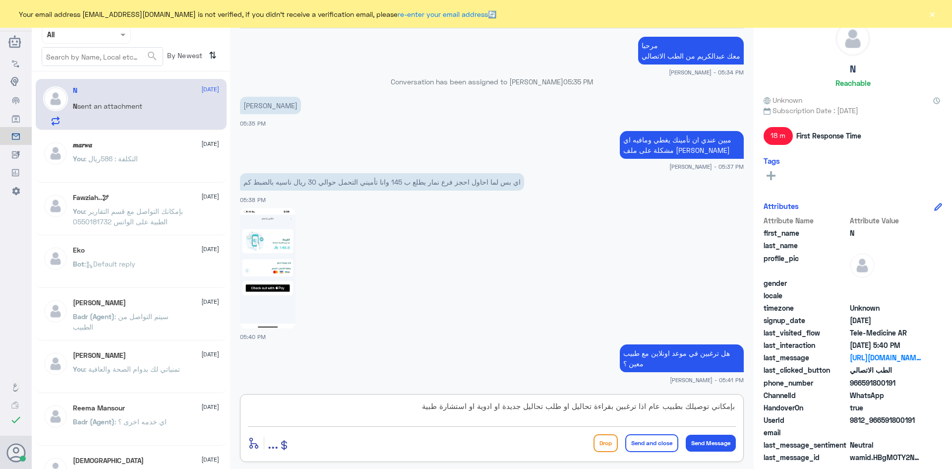
type textarea "بإمكاني توصيلك بطبيب عام اذا ترغبين بقراءة تحاليل او طلب تحاليل جديدة او ادوية …"
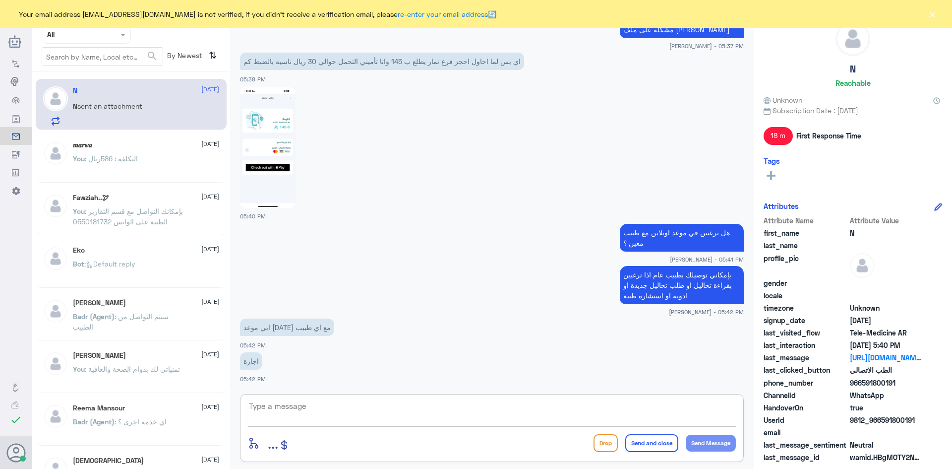
scroll to position [709, 0]
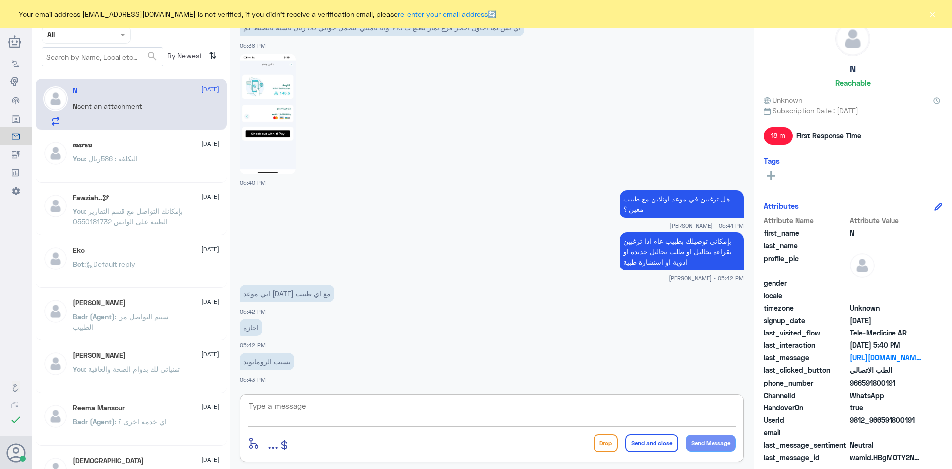
click at [679, 405] on textarea at bounding box center [492, 411] width 488 height 24
type textarea "تم التواصل هاتفياً تمنياتنا لكم بدوام الصحة والعافية"
click at [661, 443] on button "Send and close" at bounding box center [651, 443] width 53 height 18
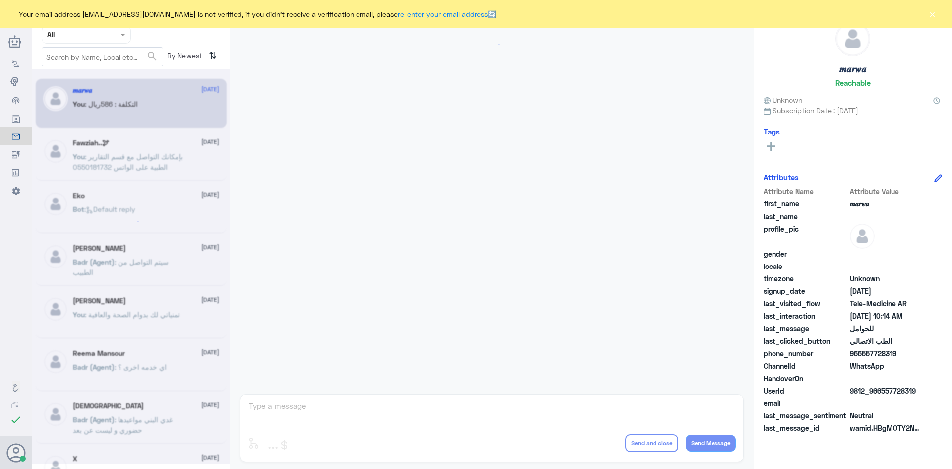
scroll to position [501, 0]
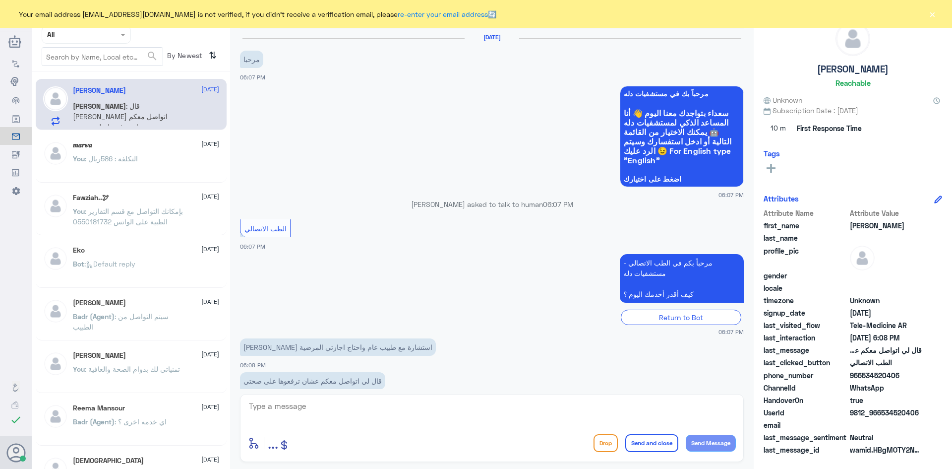
scroll to position [20, 0]
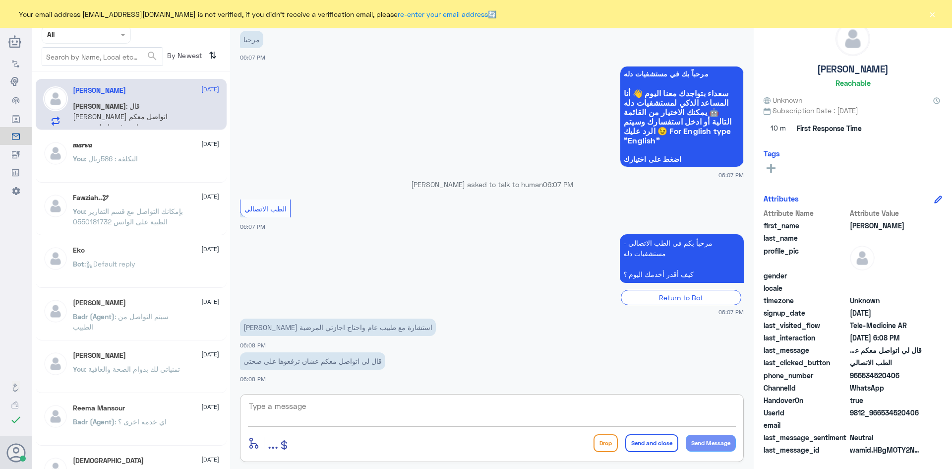
click at [300, 413] on textarea at bounding box center [492, 411] width 488 height 24
paste textarea "مرحبا معك [PERSON_NAME] من الطب الاتصالي"
type textarea "مرحبا معك [PERSON_NAME] من الطب الاتصالي"
click at [655, 442] on button "Send and close" at bounding box center [651, 443] width 53 height 18
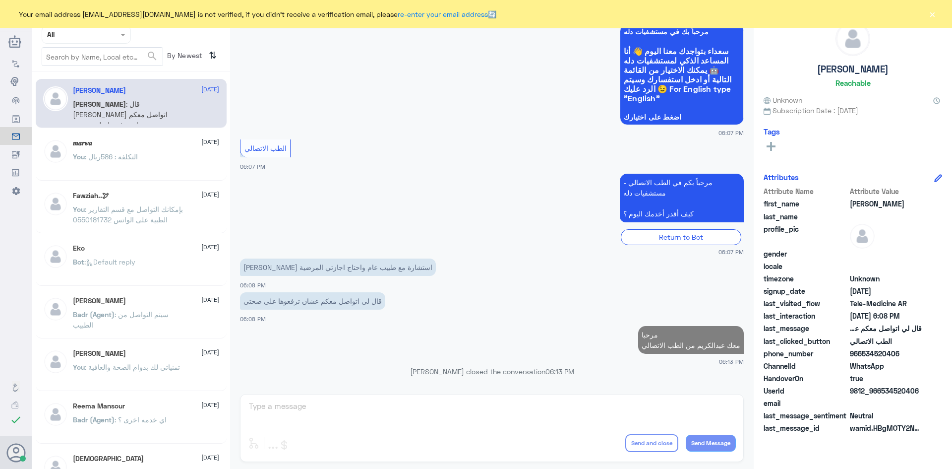
click at [933, 19] on button "×" at bounding box center [932, 14] width 10 height 10
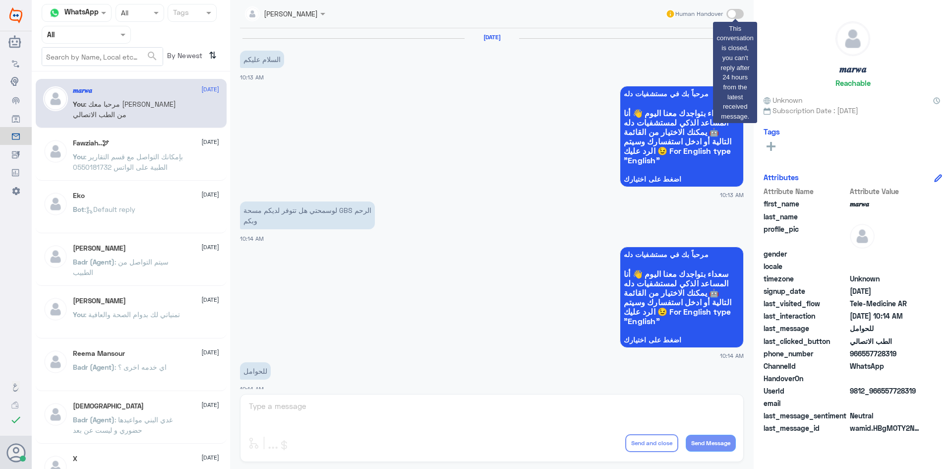
scroll to position [501, 0]
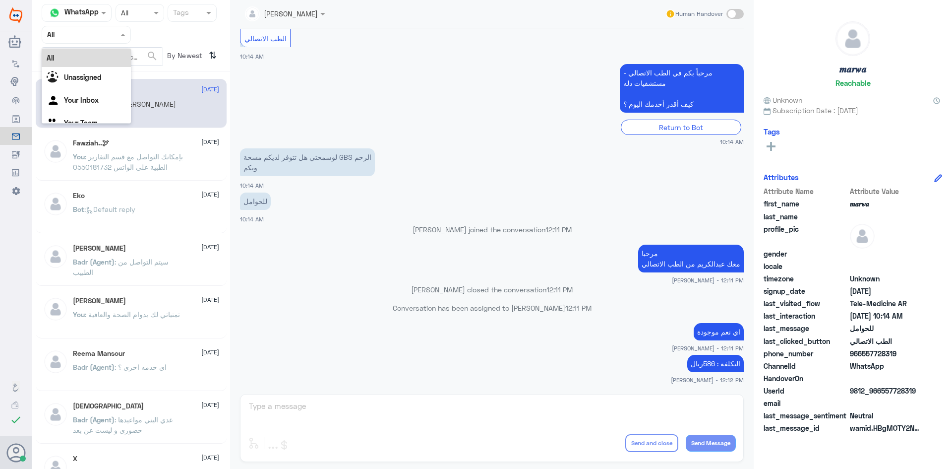
click at [122, 31] on span at bounding box center [124, 34] width 12 height 10
click at [118, 81] on div "Unassigned" at bounding box center [86, 78] width 89 height 23
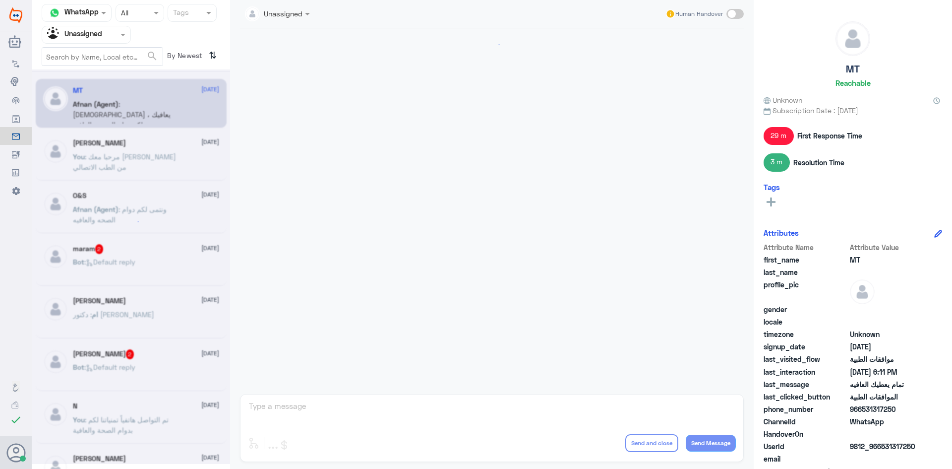
scroll to position [595, 0]
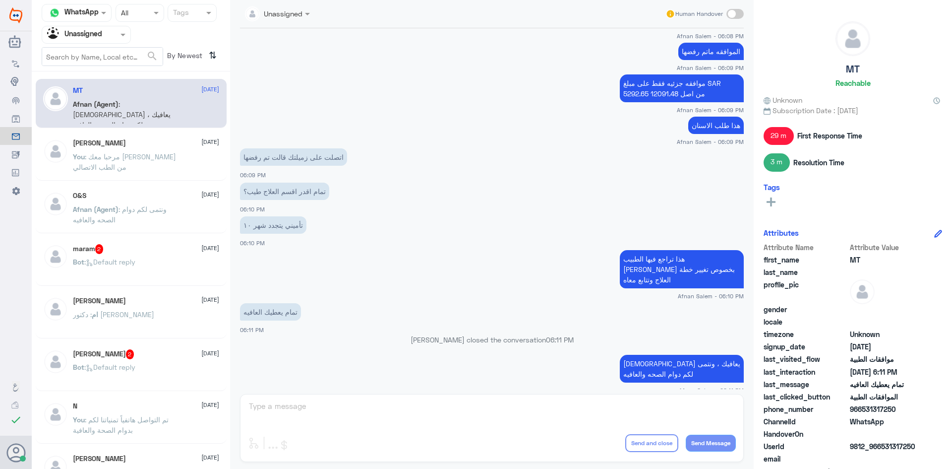
click at [153, 152] on span ": مرحبا معك [PERSON_NAME] من الطب الاتصالي" at bounding box center [124, 161] width 103 height 19
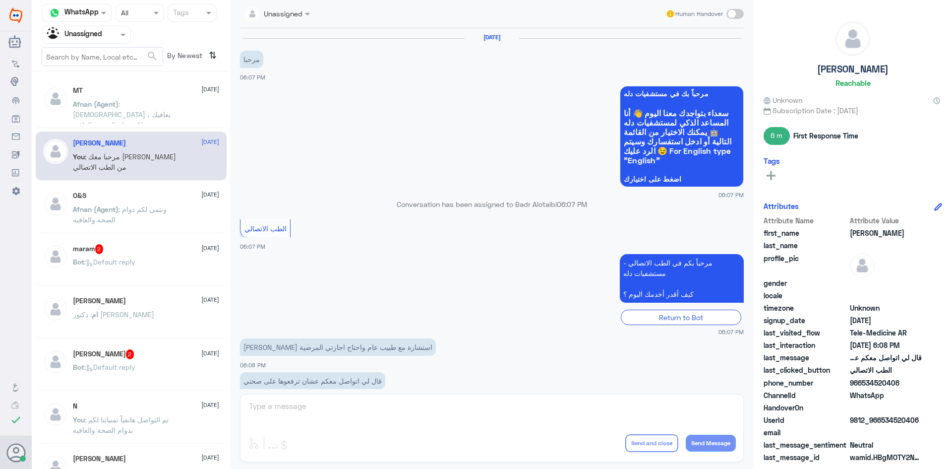
scroll to position [80, 0]
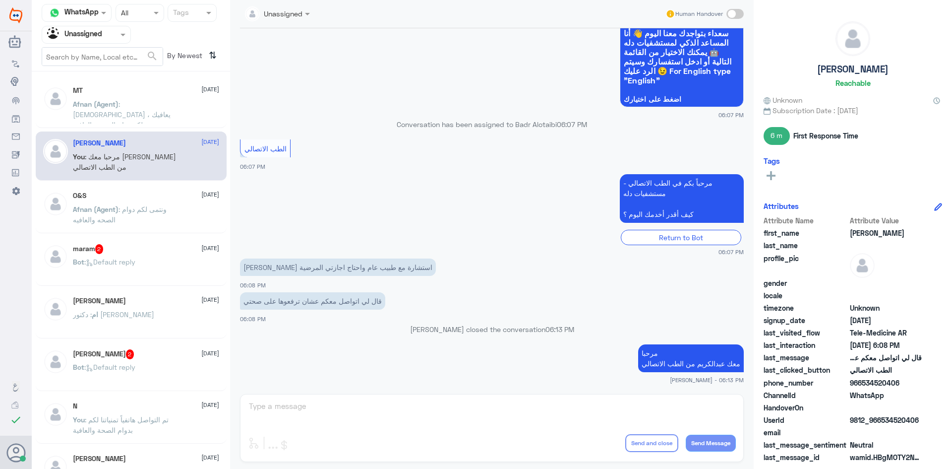
click at [738, 13] on span at bounding box center [734, 14] width 17 height 10
click at [0, 0] on input "checkbox" at bounding box center [0, 0] width 0 height 0
click at [579, 417] on textarea at bounding box center [492, 411] width 488 height 24
paste textarea "بإمكانك التواصل مع قسم التقارير الطبية على الواتس 0550181732"
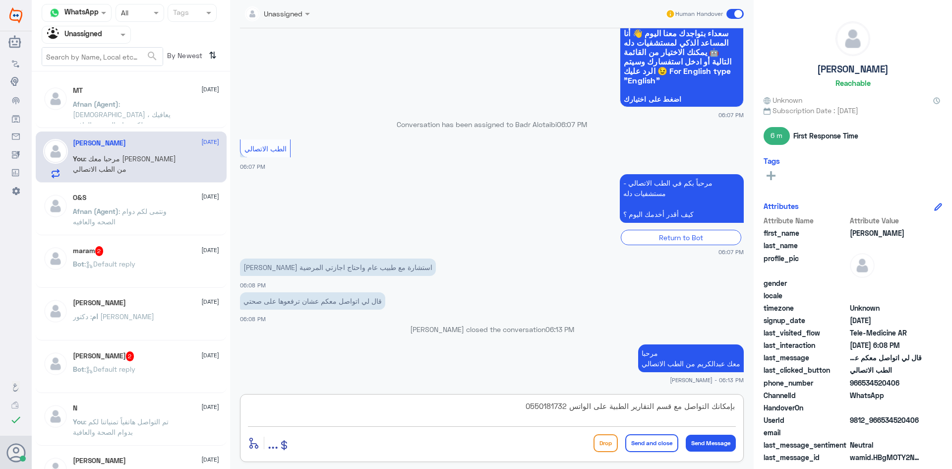
type textarea "بإمكانك التواصل مع قسم التقارير الطبية على الواتس 0550181732"
click at [653, 448] on button "Send and close" at bounding box center [651, 443] width 53 height 18
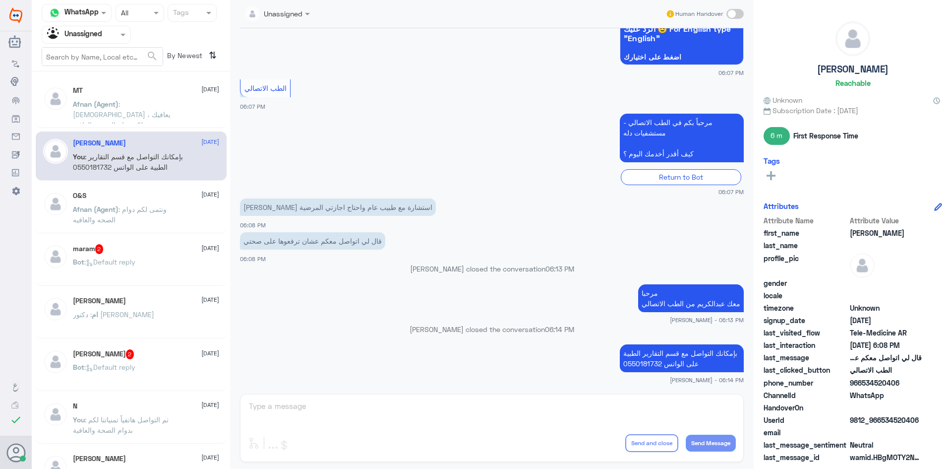
scroll to position [273, 0]
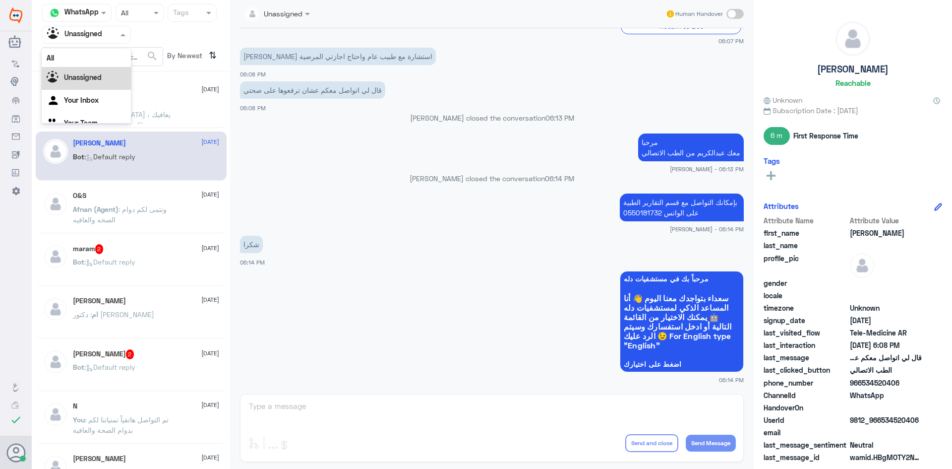
click at [126, 37] on span at bounding box center [124, 34] width 12 height 10
click at [88, 56] on div "All" at bounding box center [86, 58] width 89 height 18
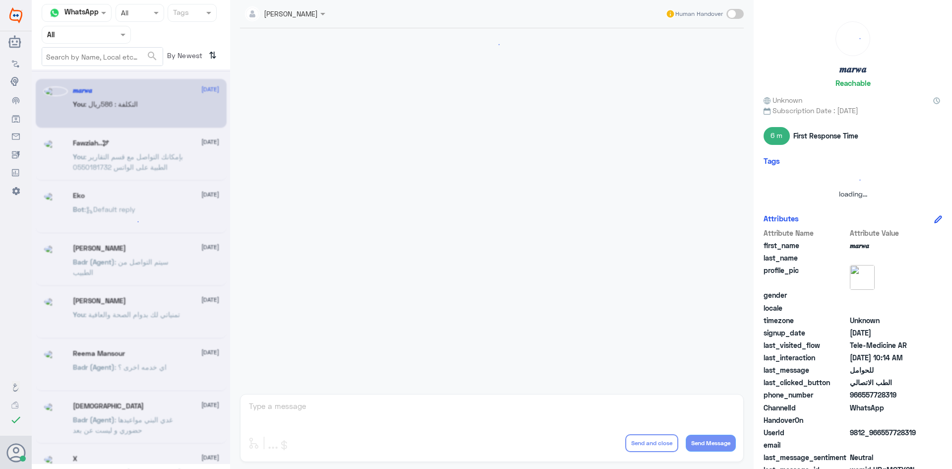
scroll to position [501, 0]
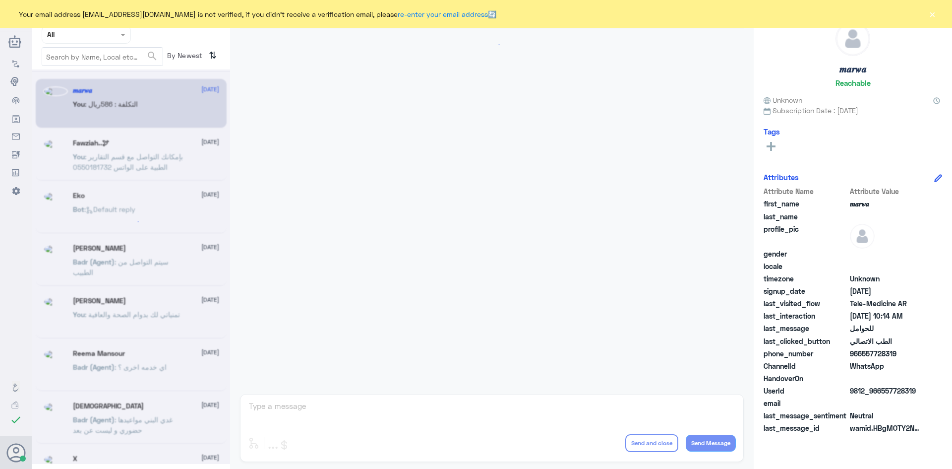
scroll to position [501, 0]
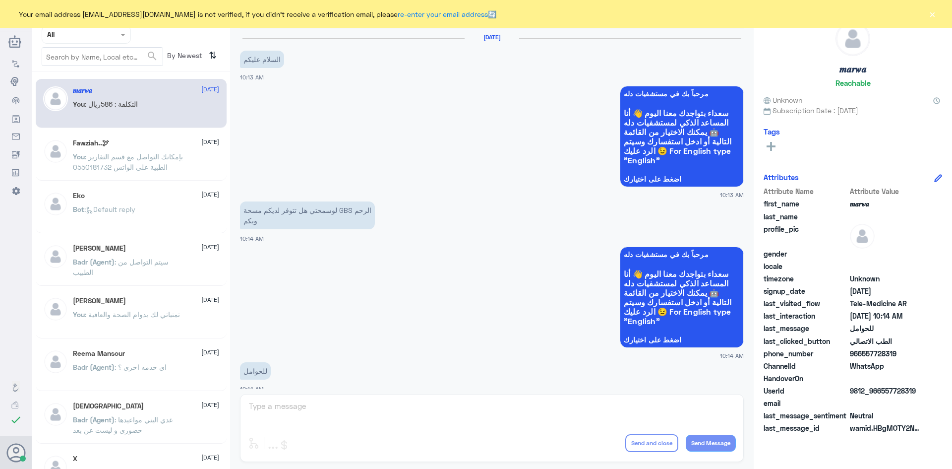
scroll to position [501, 0]
